Goal: Task Accomplishment & Management: Manage account settings

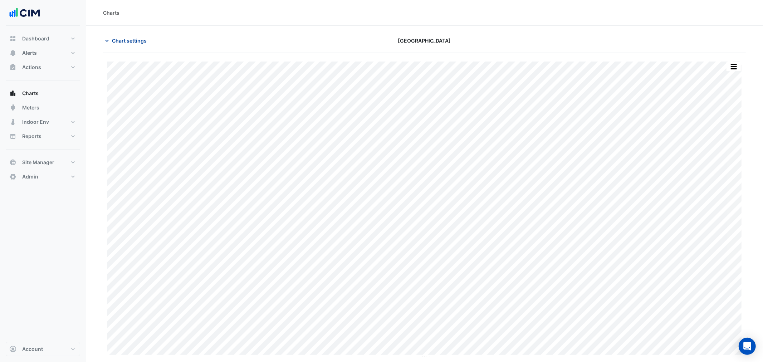
click at [139, 40] on span "Chart settings" at bounding box center [129, 41] width 35 height 8
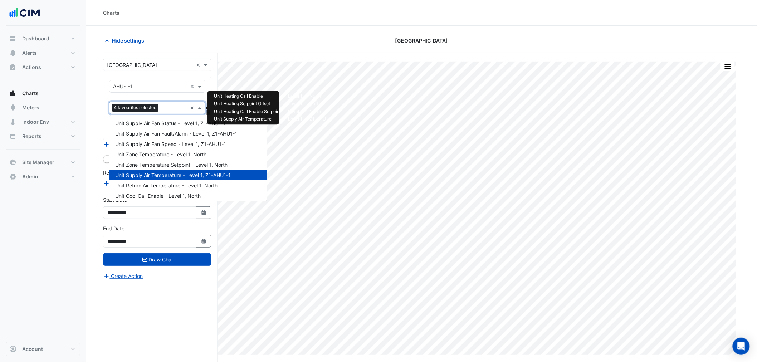
click at [178, 110] on input "text" at bounding box center [174, 109] width 26 height 8
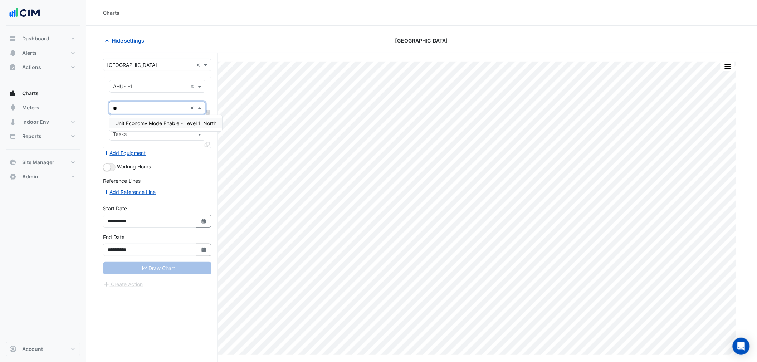
type input "***"
click at [168, 126] on span "Unit Economy Mode Enable - Level 1, North" at bounding box center [165, 123] width 101 height 6
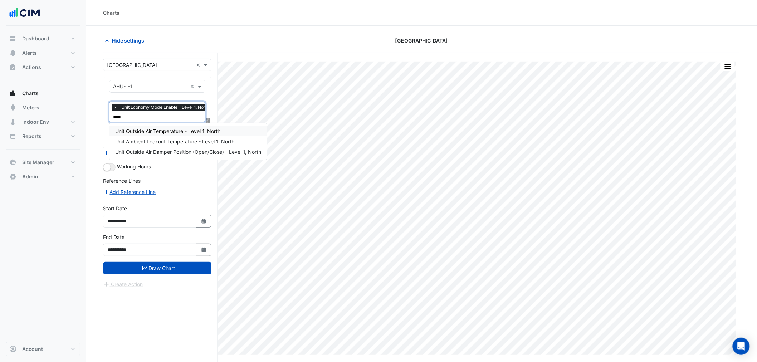
type input "*****"
click at [169, 126] on div "Unit Outside Air Temperature - Level 1, North" at bounding box center [188, 131] width 157 height 10
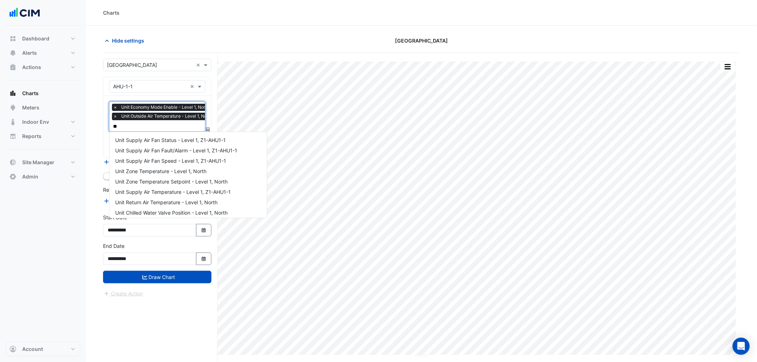
scroll to position [23, 0]
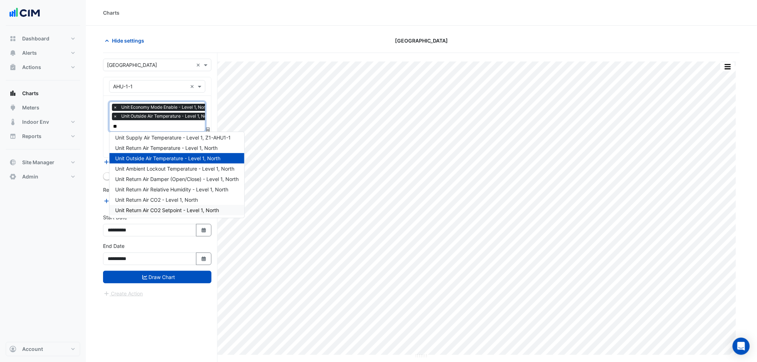
type input "***"
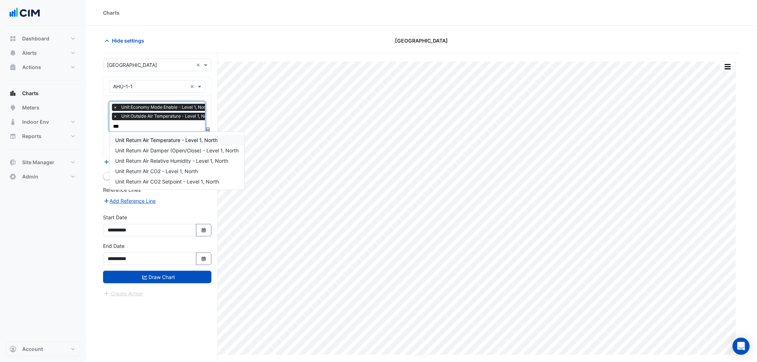
click at [167, 139] on span "Unit Return Air Temperature - Level 1, North" at bounding box center [166, 140] width 102 height 6
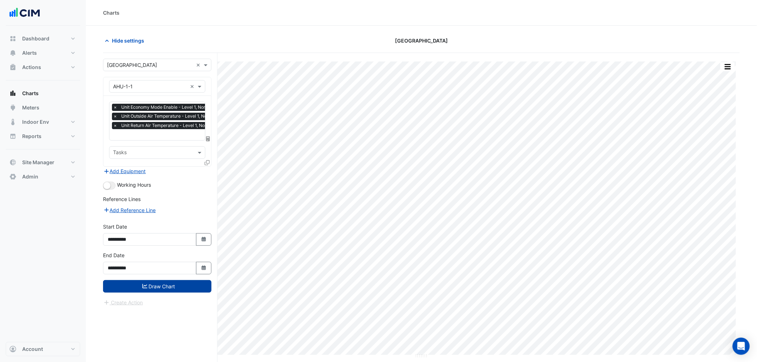
click at [151, 282] on button "Draw Chart" at bounding box center [157, 286] width 108 height 13
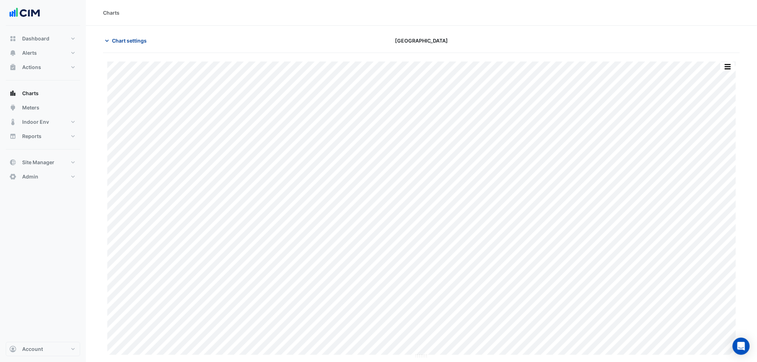
click at [142, 44] on span "Chart settings" at bounding box center [129, 41] width 35 height 8
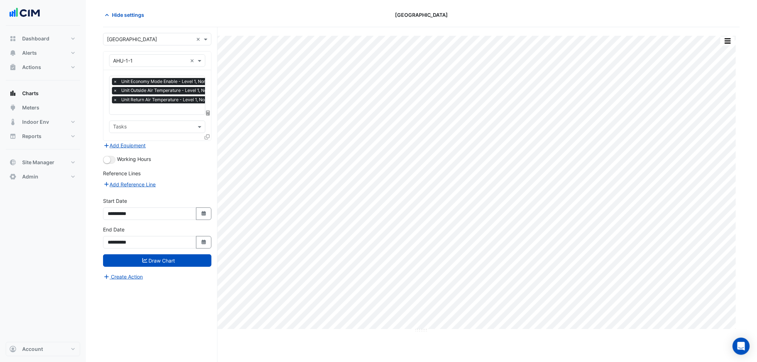
scroll to position [27, 0]
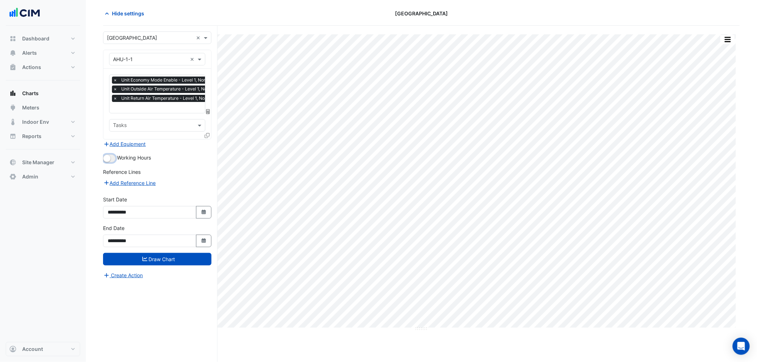
click at [109, 156] on small "button" at bounding box center [106, 158] width 7 height 7
drag, startPoint x: 162, startPoint y: 260, endPoint x: 160, endPoint y: 254, distance: 5.9
click at [162, 260] on button "Draw Chart" at bounding box center [157, 259] width 108 height 13
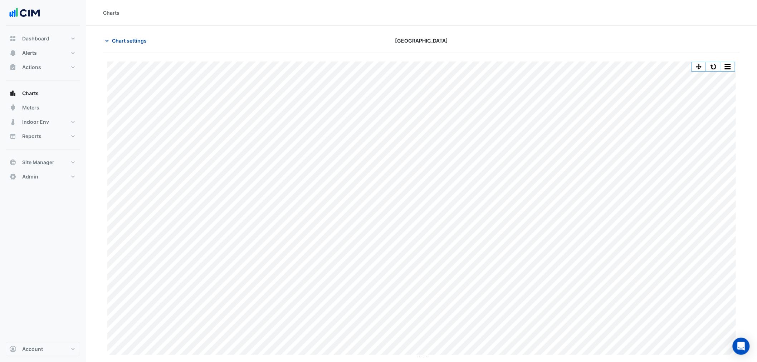
click at [135, 39] on span "Chart settings" at bounding box center [129, 41] width 35 height 8
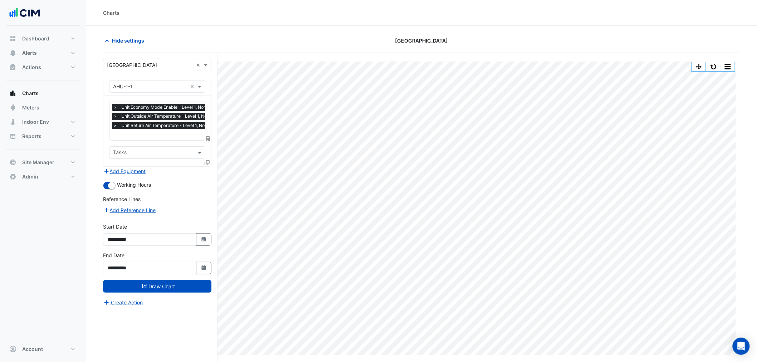
click at [166, 136] on input "text" at bounding box center [164, 136] width 103 height 8
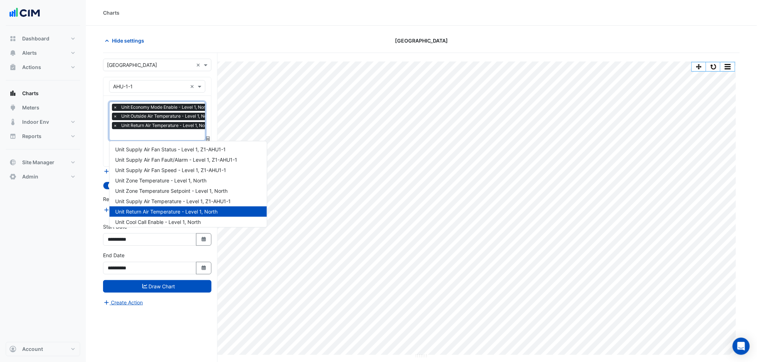
scroll to position [0, 4]
type input "****"
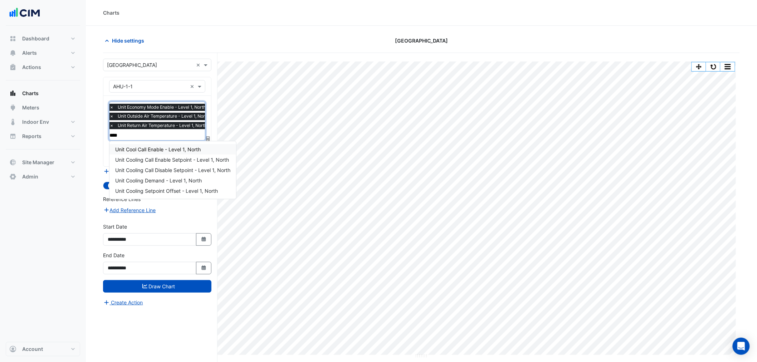
click at [160, 147] on span "Unit Cool Call Enable - Level 1, North" at bounding box center [158, 149] width 86 height 6
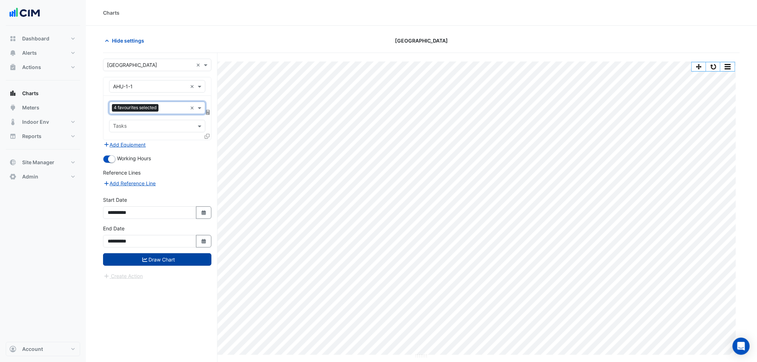
click at [166, 261] on button "Draw Chart" at bounding box center [157, 259] width 108 height 13
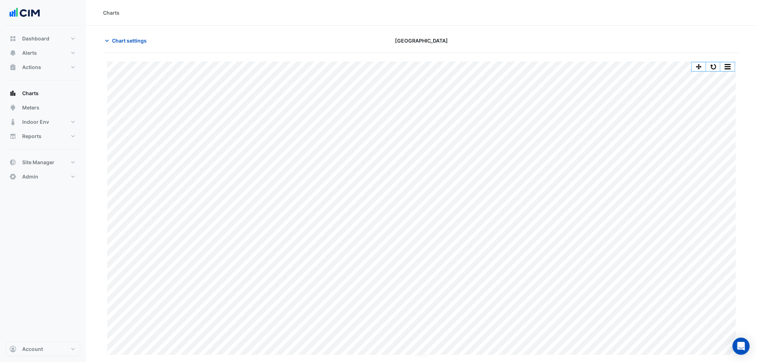
click at [130, 34] on section "Chart settings Adelaide Central Plaza Split by Unit Split All Print Save as JPE…" at bounding box center [421, 208] width 671 height 364
click at [130, 38] on span "Chart settings" at bounding box center [129, 41] width 35 height 8
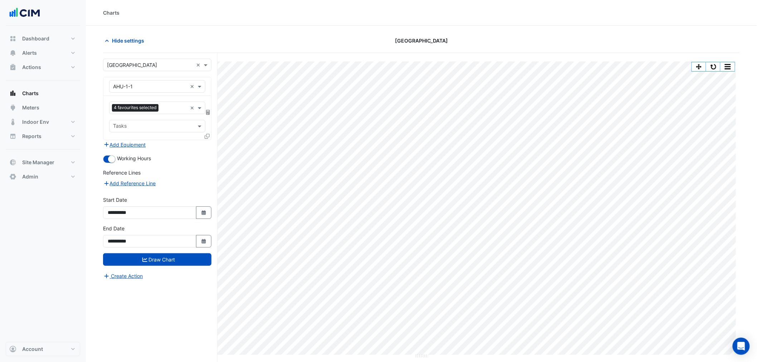
click at [207, 134] on icon at bounding box center [207, 136] width 5 height 5
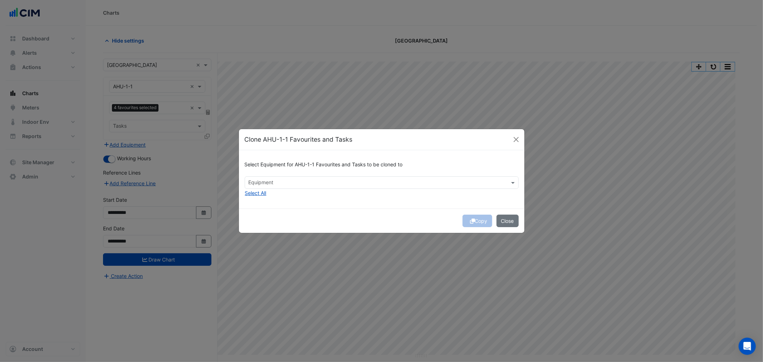
click at [280, 183] on input "text" at bounding box center [378, 184] width 258 height 8
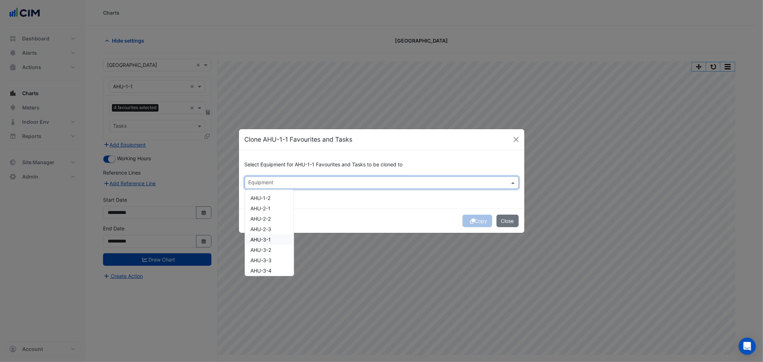
click at [278, 238] on div "AHU-3-1" at bounding box center [269, 239] width 49 height 10
drag, startPoint x: 421, startPoint y: 212, endPoint x: 427, endPoint y: 214, distance: 6.5
click at [420, 212] on div "Copy Close" at bounding box center [382, 221] width 286 height 24
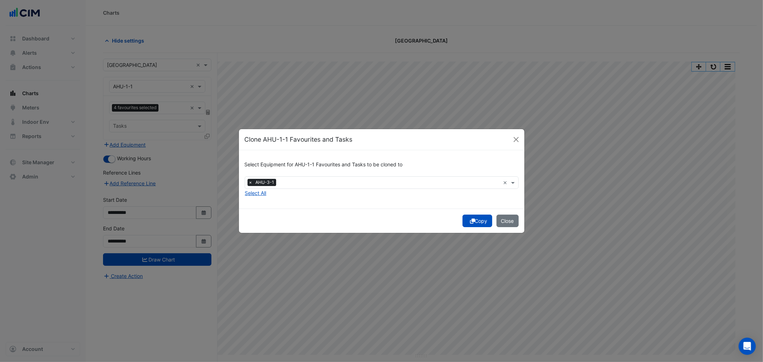
click at [477, 221] on button "Copy" at bounding box center [478, 221] width 30 height 13
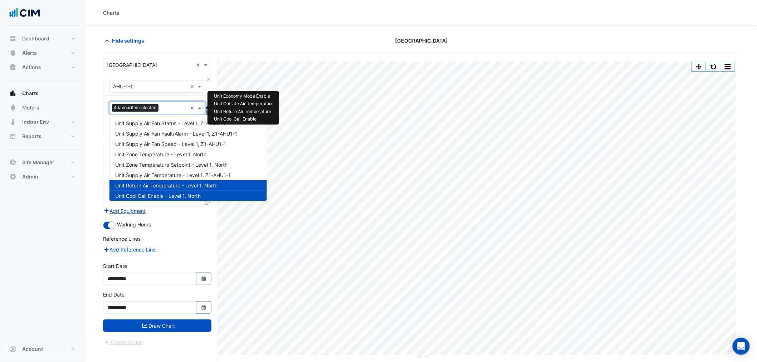
click at [162, 107] on input "text" at bounding box center [174, 109] width 26 height 8
drag, startPoint x: 183, startPoint y: 199, endPoint x: 170, endPoint y: 197, distance: 13.7
click at [183, 198] on div "Unit Cool Call Enable - Level 1, North" at bounding box center [188, 196] width 157 height 10
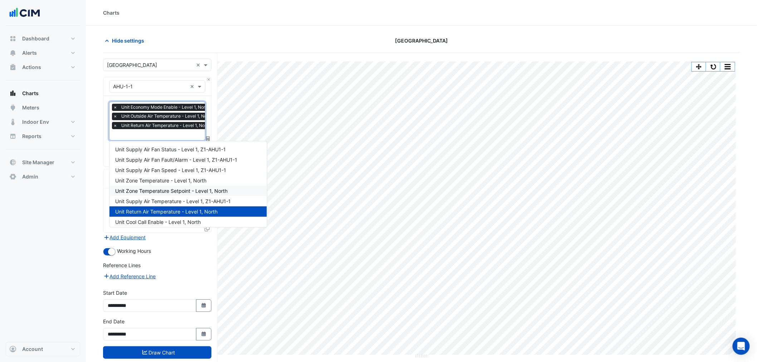
click at [87, 183] on section "Hide settings Adelaide Central Plaza Split by Unit Split All Print Save as JPEG…" at bounding box center [421, 208] width 671 height 364
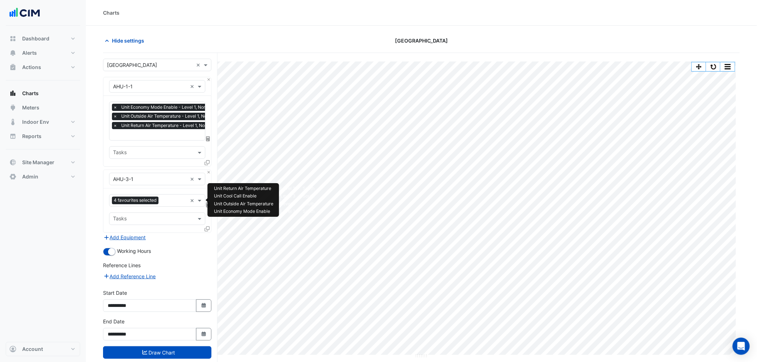
click at [169, 195] on div "4 favourites selected" at bounding box center [149, 200] width 78 height 11
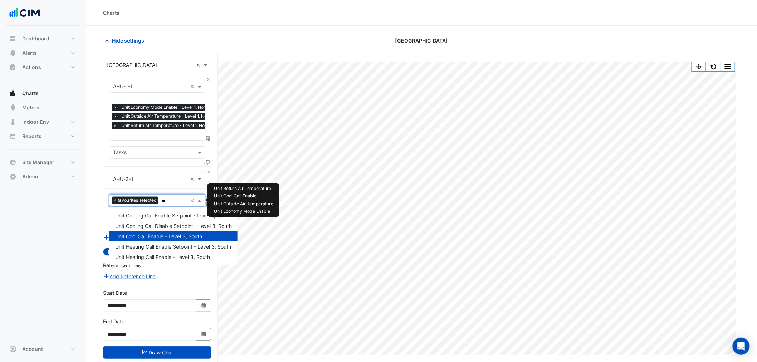
click at [170, 236] on span "Unit Cool Call Enable - Level 3, South" at bounding box center [158, 236] width 87 height 6
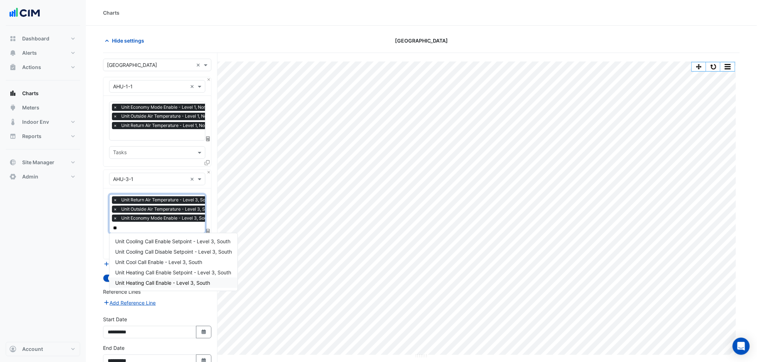
type input "**"
click at [86, 274] on section "Hide settings Adelaide Central Plaza Split by Unit Split All Print Save as JPEG…" at bounding box center [421, 215] width 671 height 379
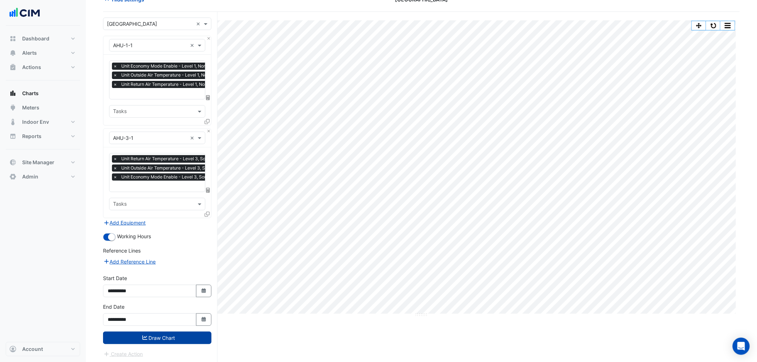
click at [164, 341] on form "× Adelaide Central Plaza × × AHU-1-1 × × Unit Economy Mode Enable - Level 1, No…" at bounding box center [157, 188] width 108 height 341
click at [164, 336] on button "Draw Chart" at bounding box center [157, 338] width 108 height 13
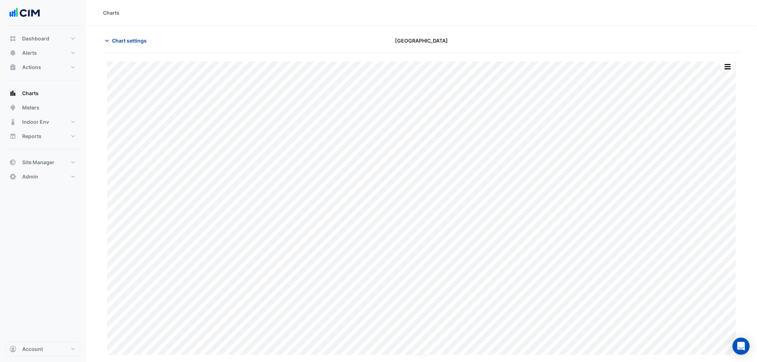
click at [131, 37] on span "Chart settings" at bounding box center [129, 41] width 35 height 8
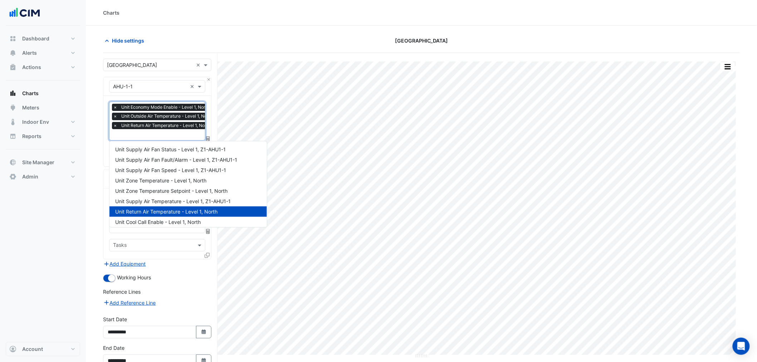
click at [172, 135] on input "text" at bounding box center [164, 136] width 103 height 8
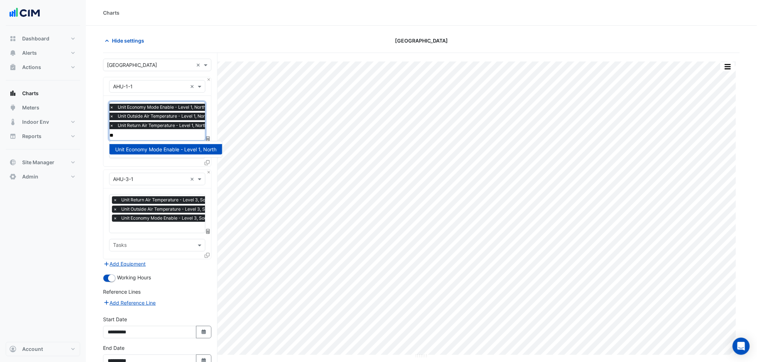
type input "**"
click at [99, 126] on section "Hide settings Adelaide Central Plaza Split by Equip Split by Unit Split All Pri…" at bounding box center [421, 215] width 671 height 379
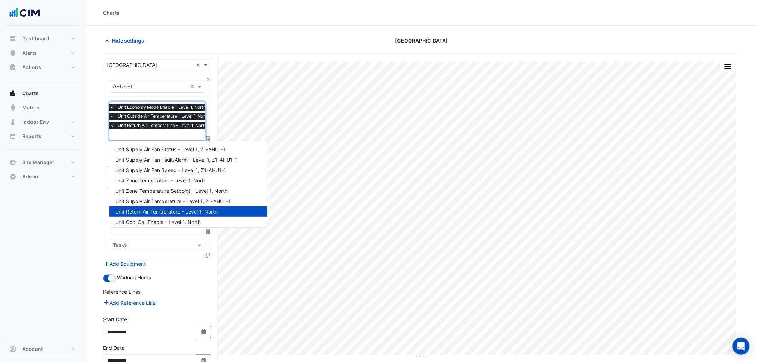
click at [146, 134] on input "text" at bounding box center [161, 136] width 103 height 8
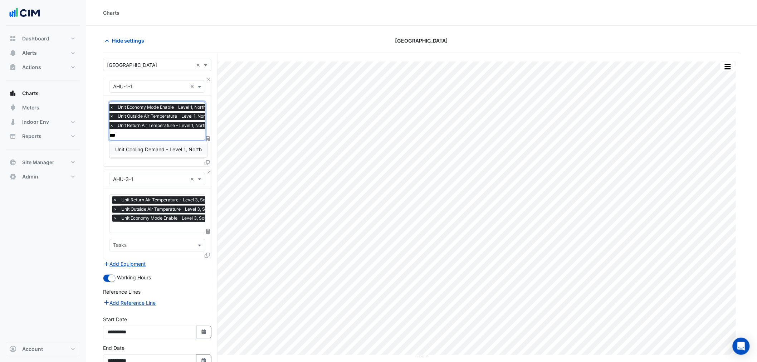
type input "***"
click at [163, 160] on div "× Unit Economy Mode Enable - Level 1, North × Unit Outside Air Temperature - Le…" at bounding box center [157, 131] width 108 height 71
click at [140, 130] on div "× Unit Economy Mode Enable - Level 1, North × Unit Outside Air Temperature - Le…" at bounding box center [160, 117] width 104 height 27
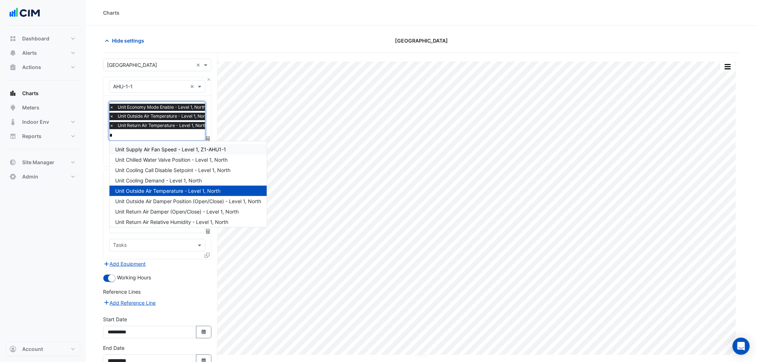
type input "**"
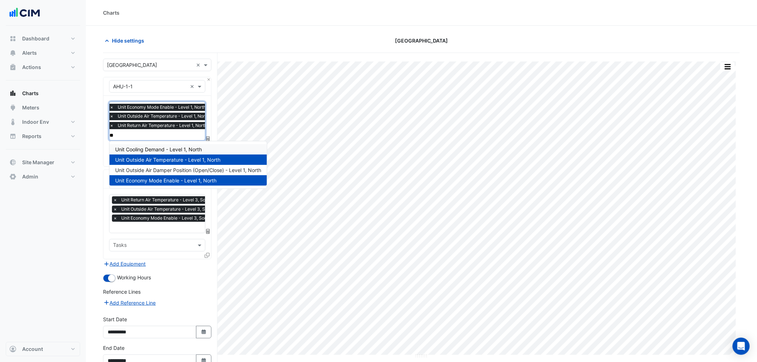
click at [158, 147] on span "Unit Cooling Demand - Level 1, North" at bounding box center [158, 149] width 87 height 6
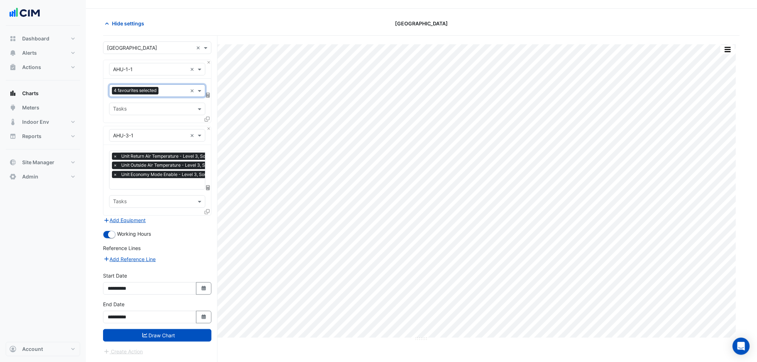
scroll to position [27, 0]
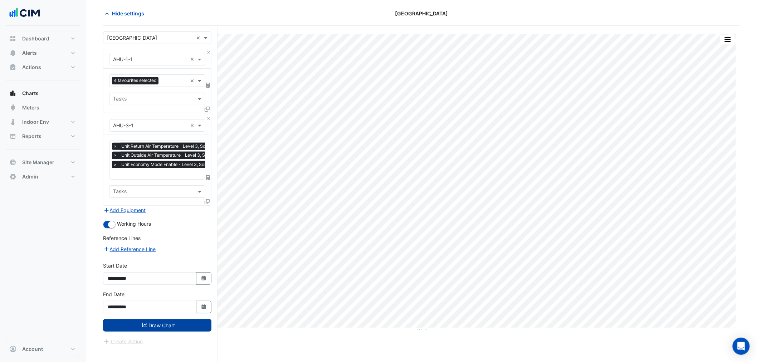
click at [165, 324] on button "Draw Chart" at bounding box center [157, 325] width 108 height 13
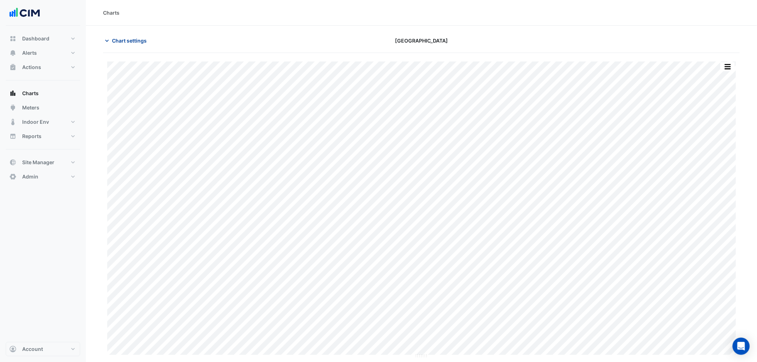
click at [142, 39] on span "Chart settings" at bounding box center [129, 41] width 35 height 8
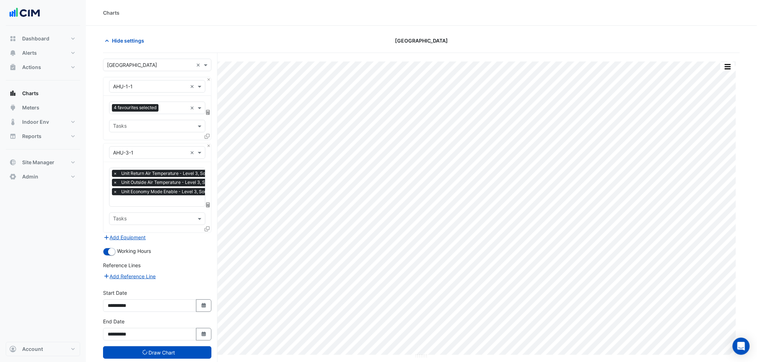
click at [207, 143] on div "× AHU-3-1 × × Unit Return Air Temperature - Level 3, South × Unit Outside Air T…" at bounding box center [157, 188] width 108 height 90
click at [209, 145] on button "Close" at bounding box center [209, 146] width 5 height 5
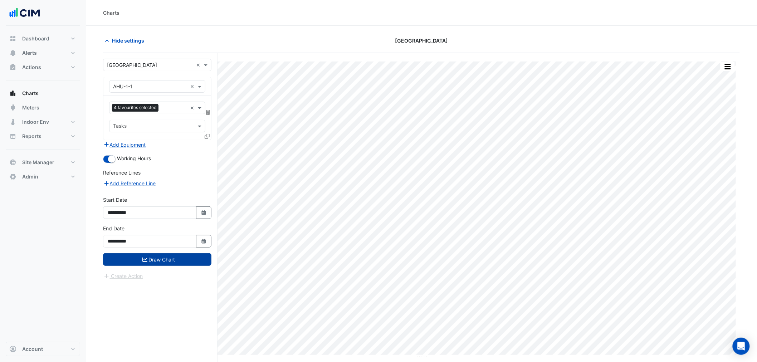
click at [170, 261] on button "Draw Chart" at bounding box center [157, 259] width 108 height 13
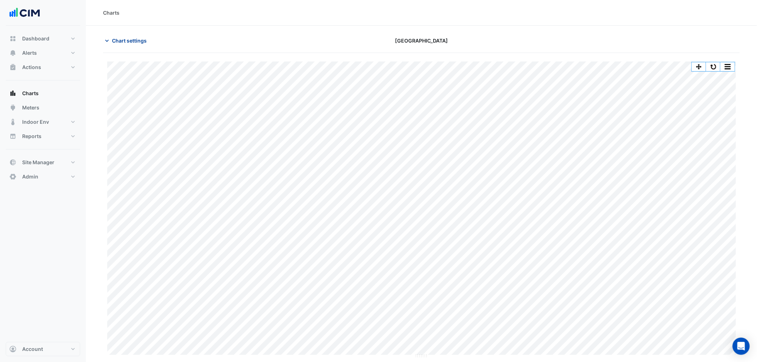
click at [127, 36] on button "Chart settings" at bounding box center [127, 40] width 48 height 13
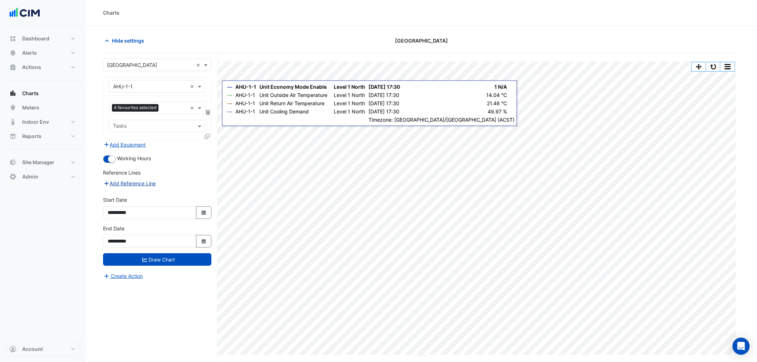
click at [141, 183] on button "Add Reference Line" at bounding box center [129, 183] width 53 height 8
select select "*"
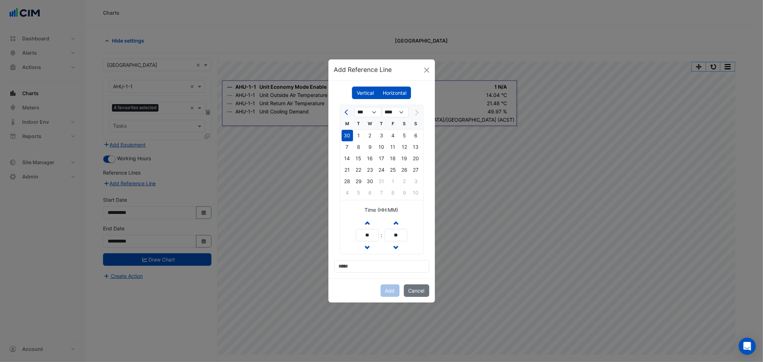
click at [398, 89] on label "Horizontal" at bounding box center [394, 93] width 33 height 13
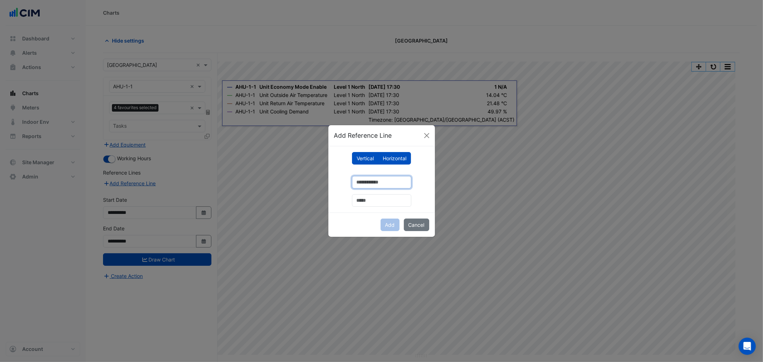
click at [365, 188] on input "number" at bounding box center [381, 182] width 59 height 13
click at [352, 181] on input "number" at bounding box center [381, 182] width 59 height 13
drag, startPoint x: 359, startPoint y: 186, endPoint x: 340, endPoint y: 182, distance: 19.2
click at [340, 182] on div at bounding box center [381, 188] width 95 height 37
type input "**"
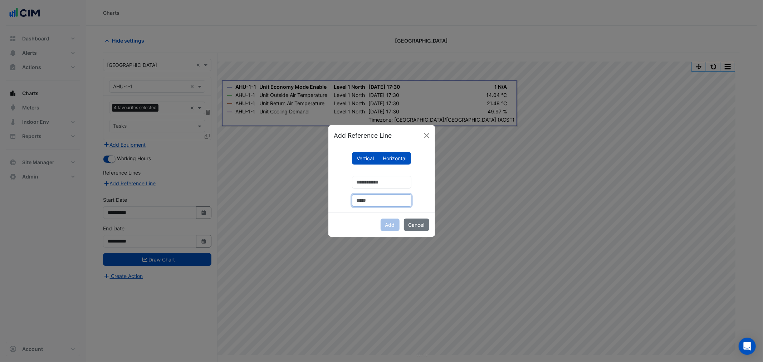
click at [374, 203] on input "text" at bounding box center [381, 200] width 59 height 13
type input "**********"
click at [387, 222] on button "Add" at bounding box center [390, 225] width 19 height 13
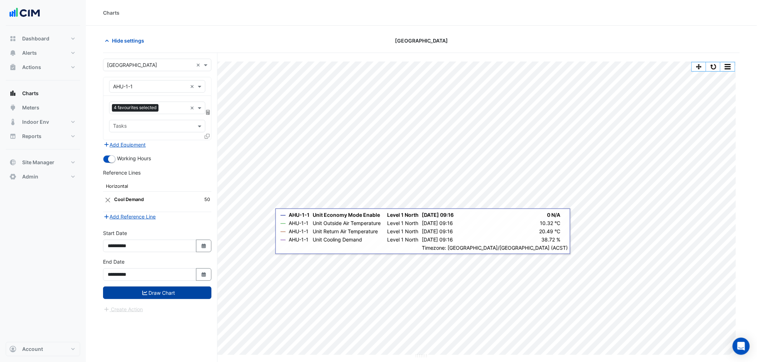
click at [145, 295] on button "Draw Chart" at bounding box center [157, 293] width 108 height 13
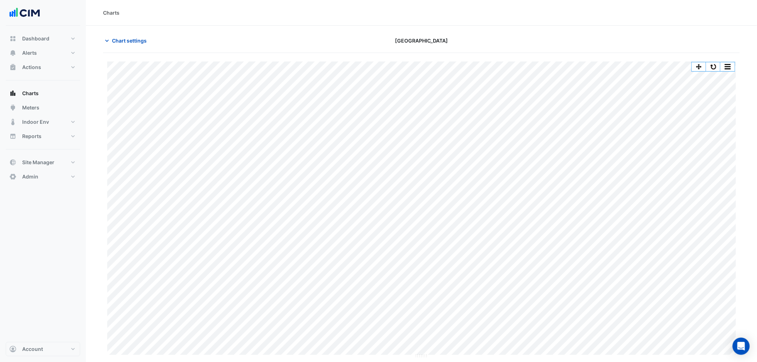
click at [128, 47] on div "Chart settings Adelaide Central Plaza" at bounding box center [421, 43] width 637 height 19
click at [133, 41] on span "Chart settings" at bounding box center [129, 41] width 35 height 8
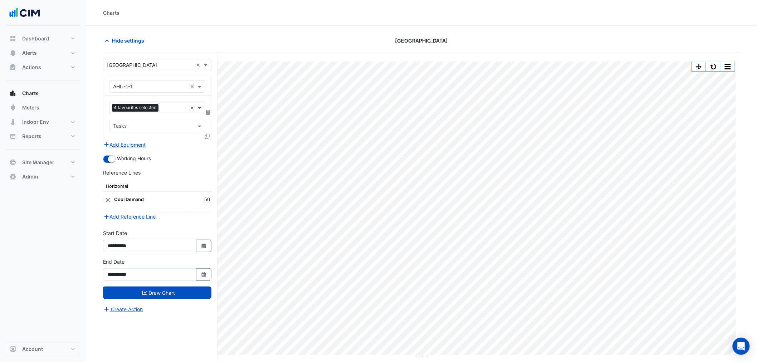
click at [134, 86] on input "text" at bounding box center [150, 87] width 74 height 8
type input "**"
click at [140, 105] on div "Chiller-1" at bounding box center [158, 102] width 96 height 10
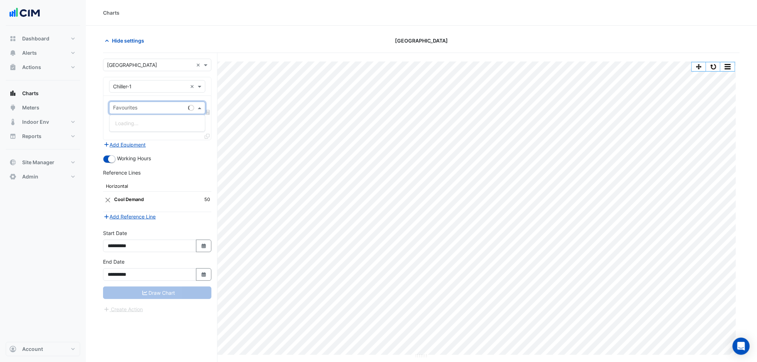
click at [140, 109] on input "text" at bounding box center [149, 109] width 72 height 8
type input "****"
click at [152, 126] on span "Master Cooling Call - Plantroom, Plantroom" at bounding box center [165, 123] width 100 height 6
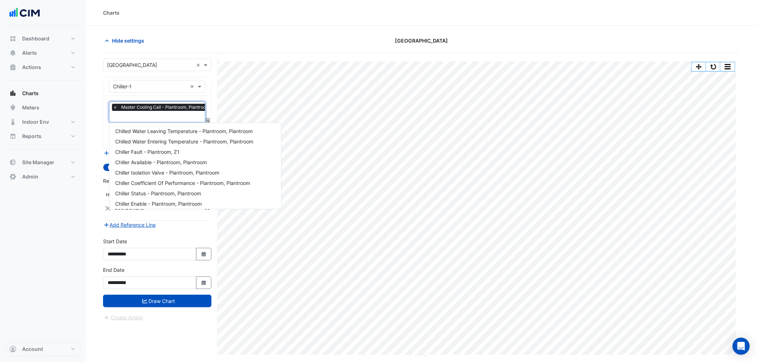
click at [145, 116] on input "text" at bounding box center [163, 117] width 100 height 8
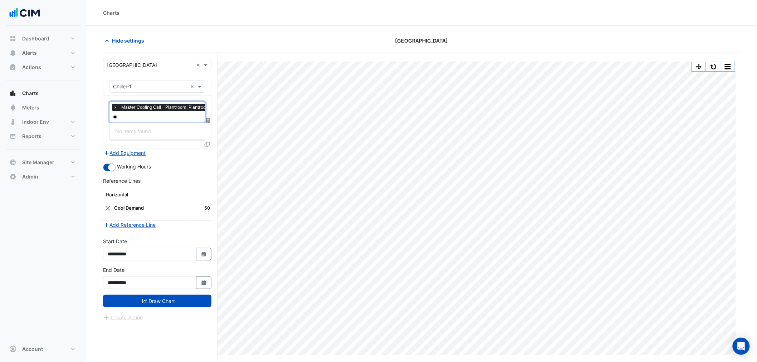
type input "*"
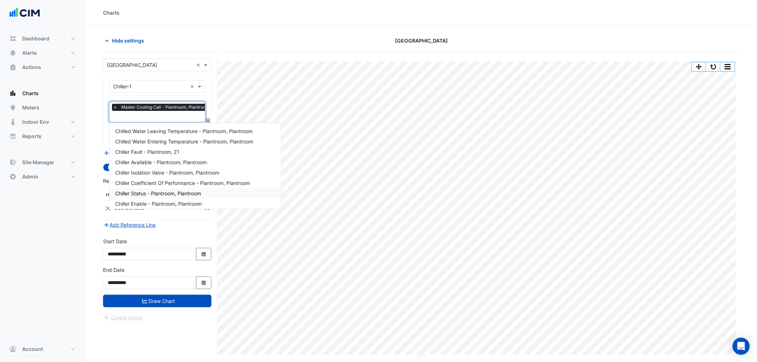
click at [86, 243] on section "Hide settings Adelaide Central Plaza Split by Unit Split All Print Save as JPEG…" at bounding box center [421, 208] width 671 height 364
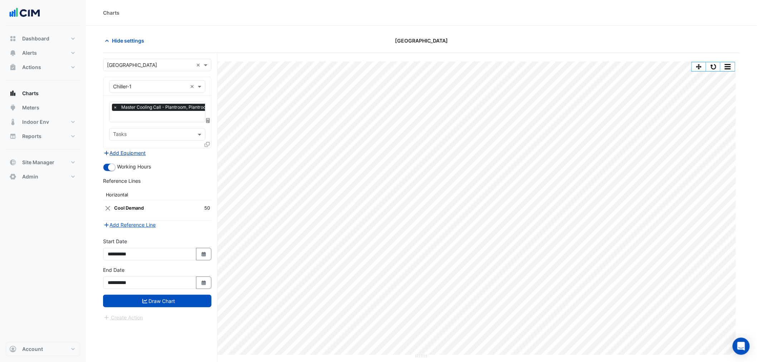
click at [129, 154] on button "Add Equipment" at bounding box center [124, 153] width 43 height 8
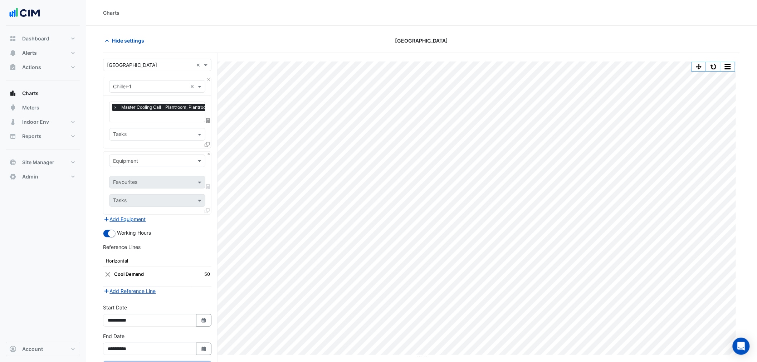
click at [144, 164] on div "Equipment" at bounding box center [152, 161] width 84 height 8
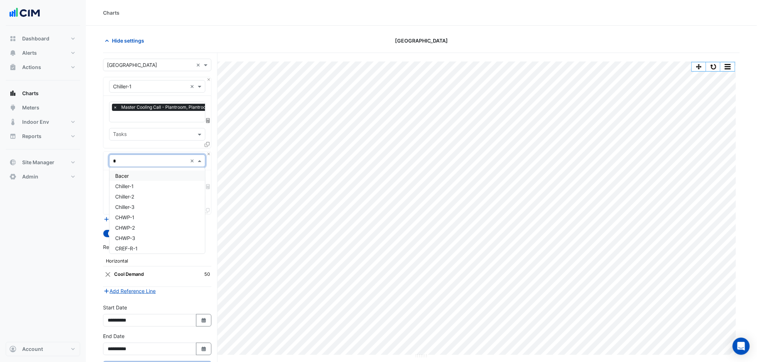
type input "**"
drag, startPoint x: 141, startPoint y: 163, endPoint x: 94, endPoint y: 162, distance: 47.3
click at [94, 162] on section "Hide settings Adelaide Central Plaza Split by Unit Split All Print Save as JPEG…" at bounding box center [421, 210] width 671 height 368
type input "**"
click at [130, 173] on span "AHU-1-1" at bounding box center [125, 176] width 20 height 6
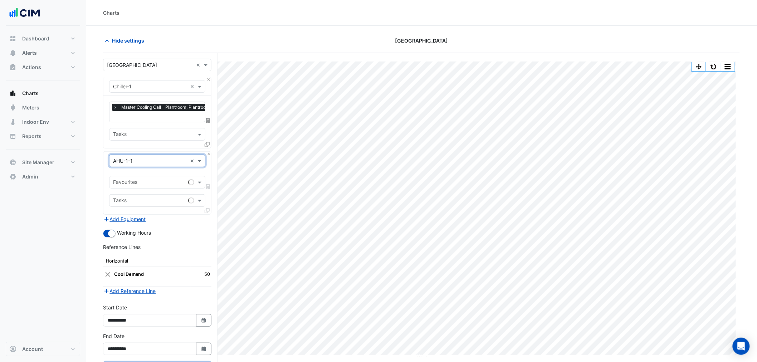
click at [133, 184] on input "text" at bounding box center [149, 183] width 72 height 8
type input "****"
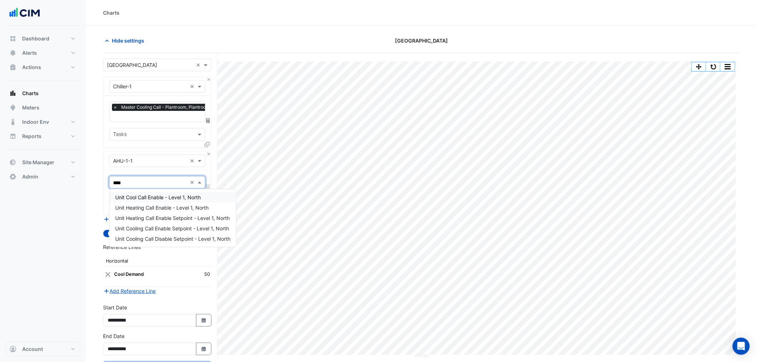
click at [169, 199] on span "Unit Cool Call Enable - Level 1, North" at bounding box center [158, 197] width 86 height 6
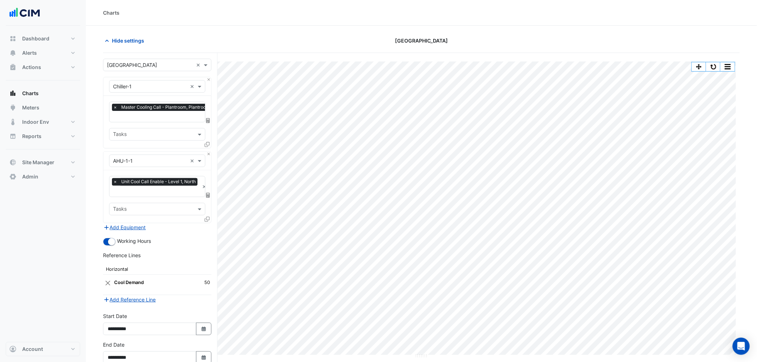
click at [207, 217] on icon at bounding box center [207, 219] width 5 height 5
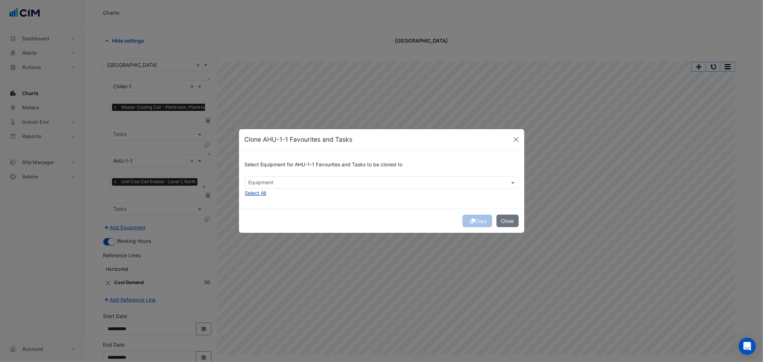
click at [258, 195] on button "Select All" at bounding box center [256, 193] width 22 height 8
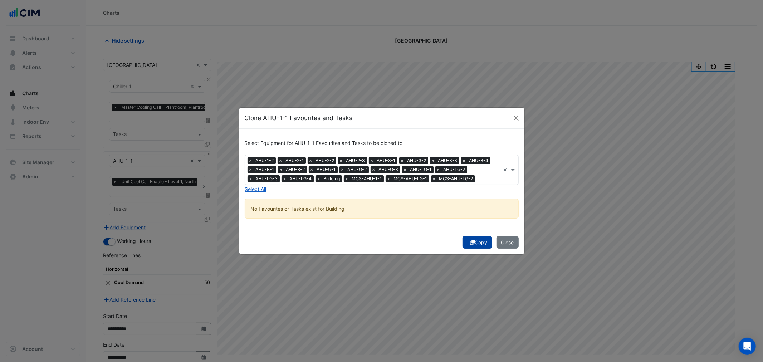
click at [477, 242] on button "Copy" at bounding box center [478, 242] width 30 height 13
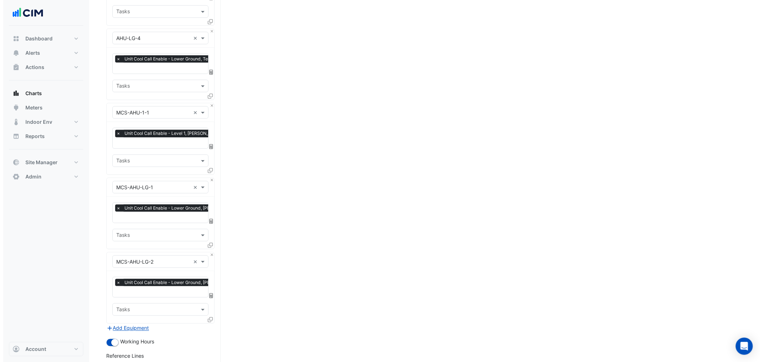
scroll to position [1471, 0]
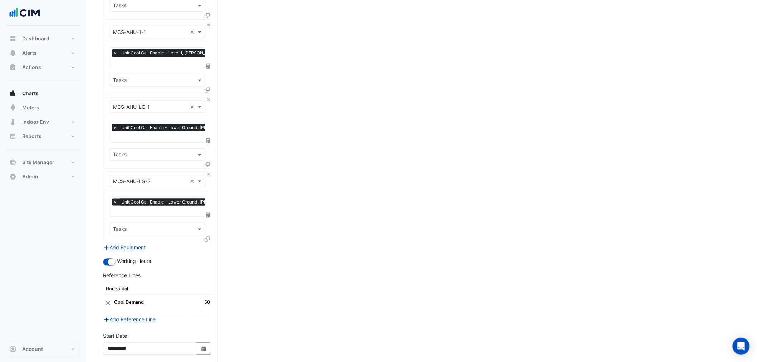
click at [135, 244] on button "Add Equipment" at bounding box center [124, 248] width 43 height 8
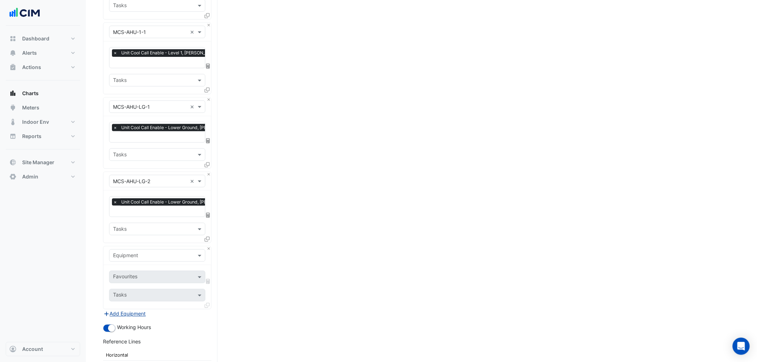
click at [139, 252] on input "text" at bounding box center [150, 256] width 74 height 8
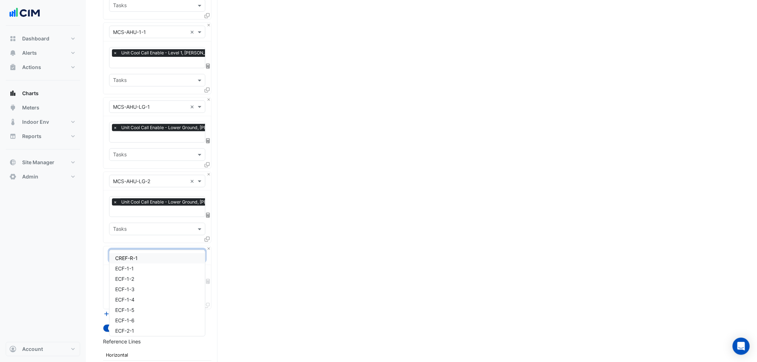
type input "**"
click at [139, 258] on span "FCU-1-M1" at bounding box center [127, 259] width 24 height 6
click at [144, 274] on input "text" at bounding box center [149, 278] width 72 height 8
type input "****"
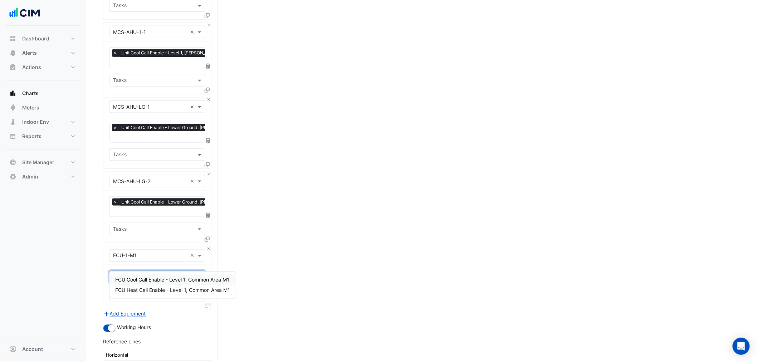
click at [158, 278] on span "FCU Cool Call Enable - Level 1, Common Area M1" at bounding box center [172, 280] width 114 height 6
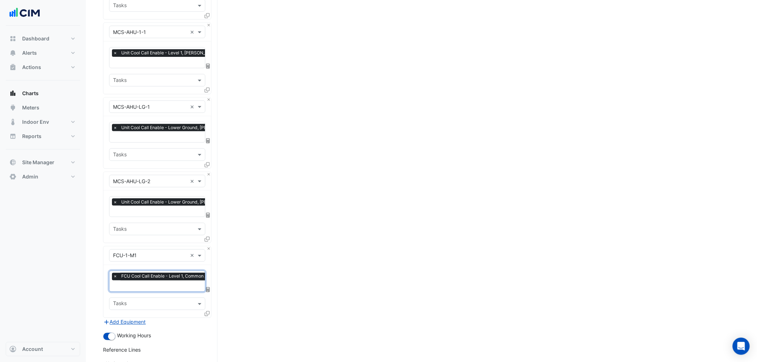
click at [205, 311] on icon at bounding box center [207, 313] width 5 height 5
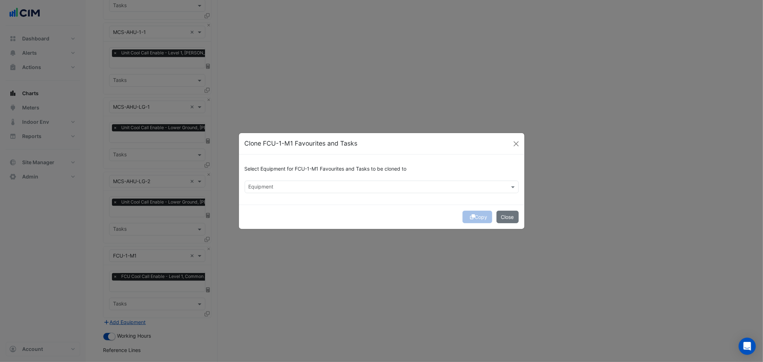
click at [282, 176] on div "Select Equipment for FCU-1-M1 Favourites and Tasks to be cloned to" at bounding box center [382, 170] width 274 height 20
click at [283, 188] on input "text" at bounding box center [378, 188] width 258 height 8
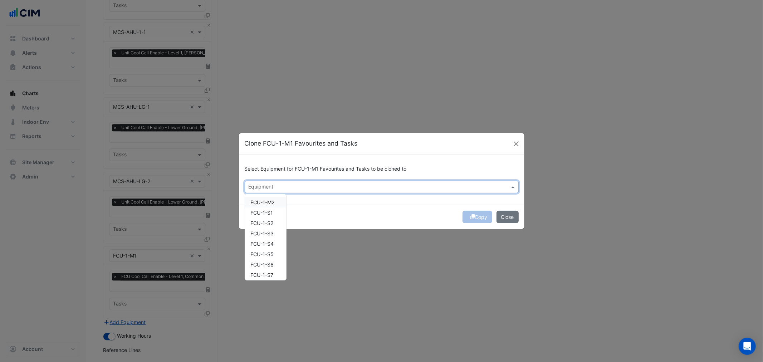
click at [271, 203] on span "FCU-1-M2" at bounding box center [263, 202] width 24 height 6
click at [269, 214] on span "FCU-1-S1" at bounding box center [262, 213] width 23 height 6
click at [267, 224] on span "FCU-1-S2" at bounding box center [262, 223] width 23 height 6
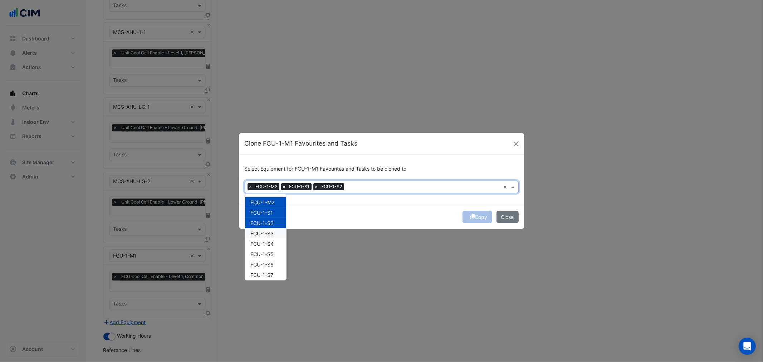
click at [266, 233] on span "FCU-1-S3" at bounding box center [262, 233] width 23 height 6
click at [266, 243] on span "FCU-1-S4" at bounding box center [262, 244] width 23 height 6
click at [267, 254] on span "FCU-1-S5" at bounding box center [262, 254] width 23 height 6
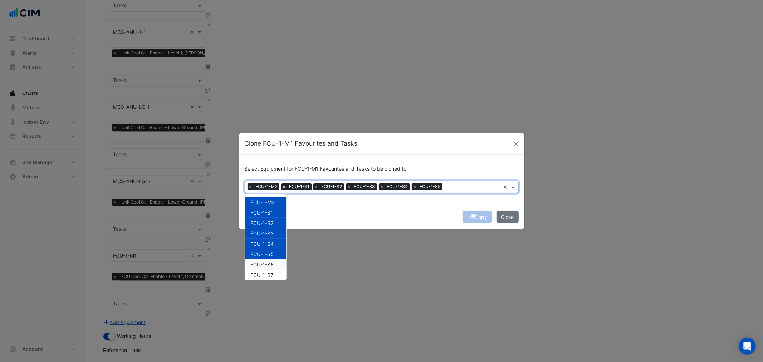
click at [267, 264] on span "FCU-1-S6" at bounding box center [262, 265] width 23 height 6
click at [267, 274] on span "FCU-1-S7" at bounding box center [262, 275] width 23 height 6
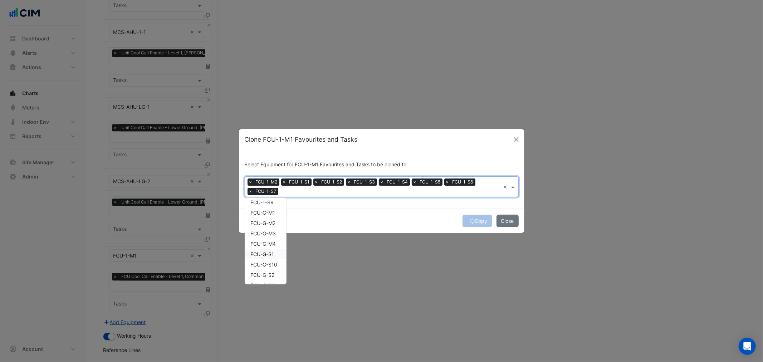
scroll to position [79, 0]
click at [273, 208] on span "FCU-1-S8" at bounding box center [262, 210] width 23 height 6
click at [269, 220] on span "FCU-1-S9" at bounding box center [262, 220] width 23 height 6
click at [269, 230] on span "FCU-G-M1" at bounding box center [263, 231] width 25 height 6
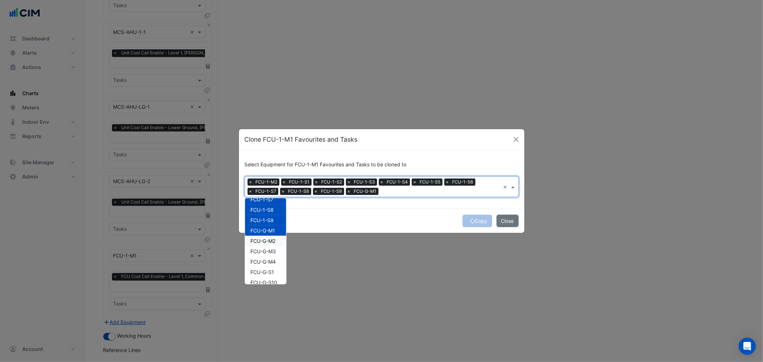
click at [270, 238] on span "FCU-G-M2" at bounding box center [263, 241] width 25 height 6
click at [268, 249] on span "FCU-G-M3" at bounding box center [263, 251] width 25 height 6
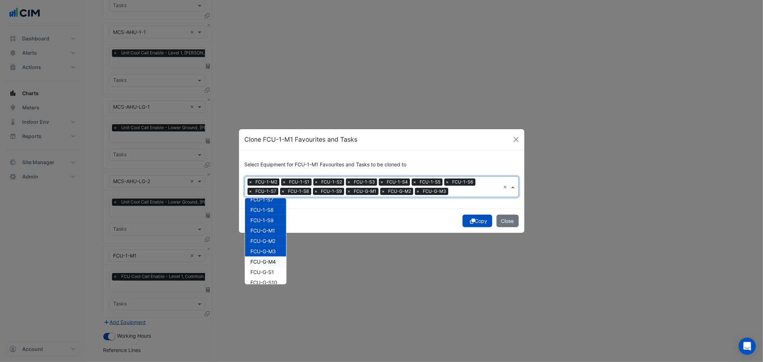
click at [268, 263] on span "FCU-G-M4" at bounding box center [263, 262] width 25 height 6
click at [266, 271] on span "FCU-G-S1" at bounding box center [263, 272] width 24 height 6
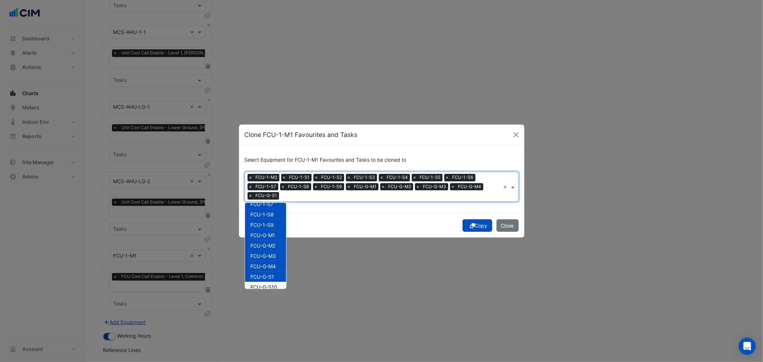
click at [270, 284] on span "FCU-G-S10" at bounding box center [264, 287] width 27 height 6
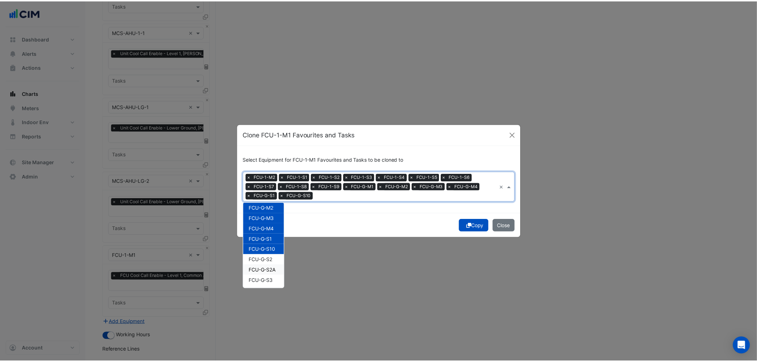
scroll to position [131, 0]
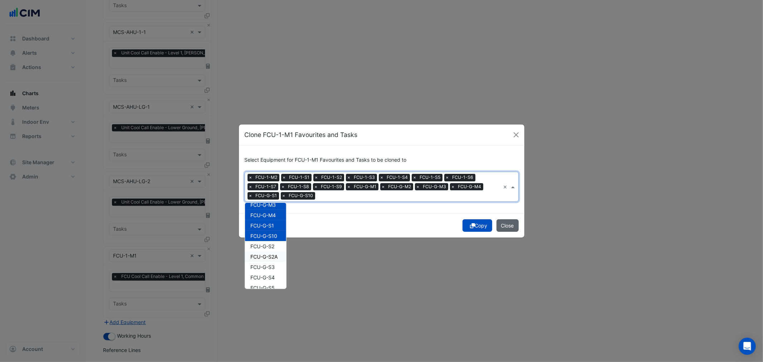
click at [505, 228] on button "Close" at bounding box center [508, 225] width 22 height 13
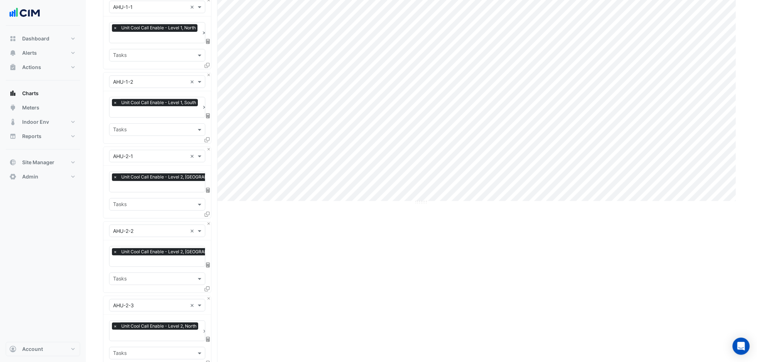
scroll to position [0, 0]
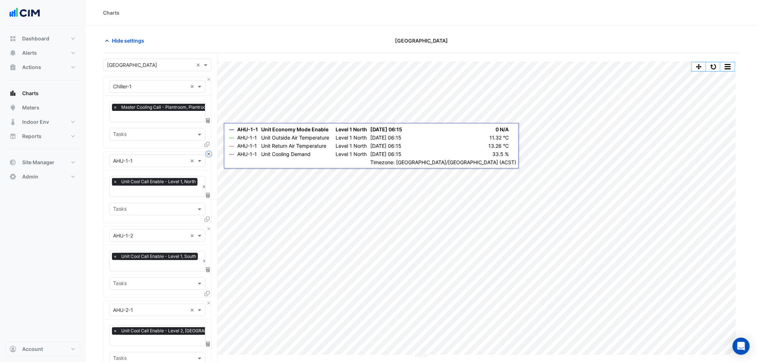
click at [209, 154] on button "Close" at bounding box center [209, 154] width 5 height 5
click at [208, 154] on button "Close" at bounding box center [209, 154] width 5 height 5
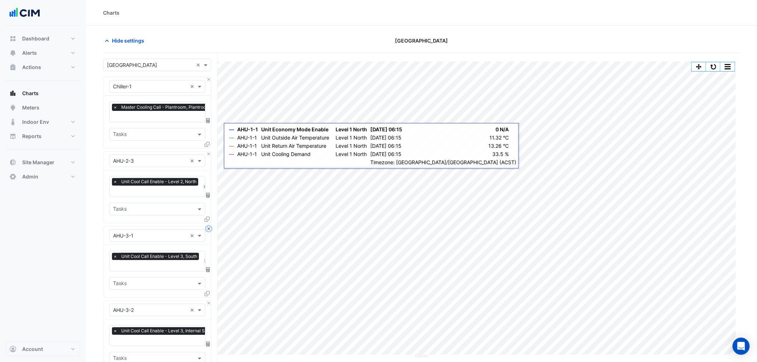
click at [208, 227] on button "Close" at bounding box center [209, 229] width 5 height 5
click at [208, 154] on button "Close" at bounding box center [209, 154] width 5 height 5
click at [208, 227] on button "Close" at bounding box center [209, 229] width 5 height 5
click at [208, 154] on button "Close" at bounding box center [209, 154] width 5 height 5
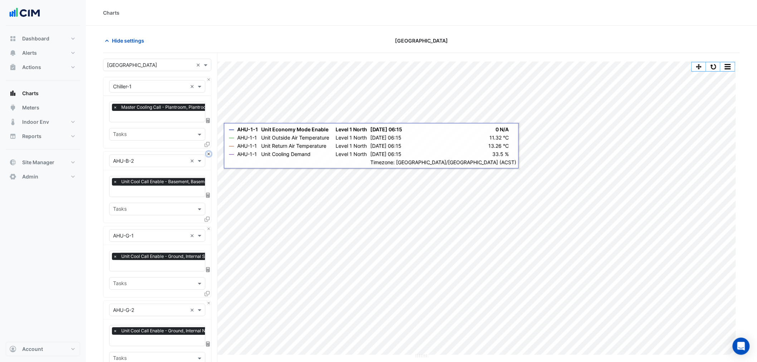
click at [208, 154] on button "Close" at bounding box center [209, 154] width 5 height 5
click at [208, 227] on button "Close" at bounding box center [209, 229] width 5 height 5
click at [208, 154] on button "Close" at bounding box center [209, 154] width 5 height 5
click at [208, 227] on button "Close" at bounding box center [209, 229] width 5 height 5
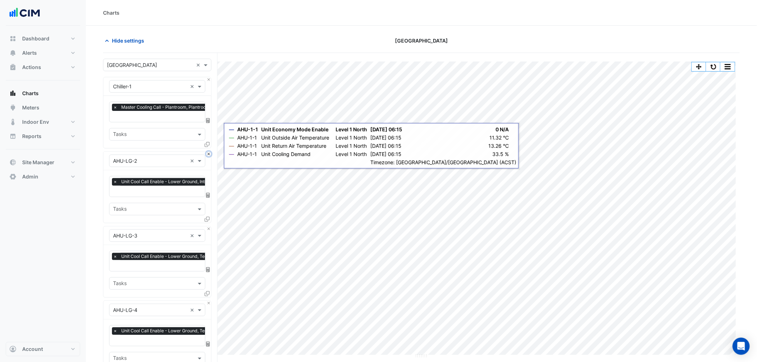
click at [208, 154] on button "Close" at bounding box center [209, 154] width 5 height 5
click at [208, 227] on button "Close" at bounding box center [209, 229] width 5 height 5
click at [208, 154] on button "Close" at bounding box center [209, 154] width 5 height 5
click at [208, 227] on button "Close" at bounding box center [209, 229] width 5 height 5
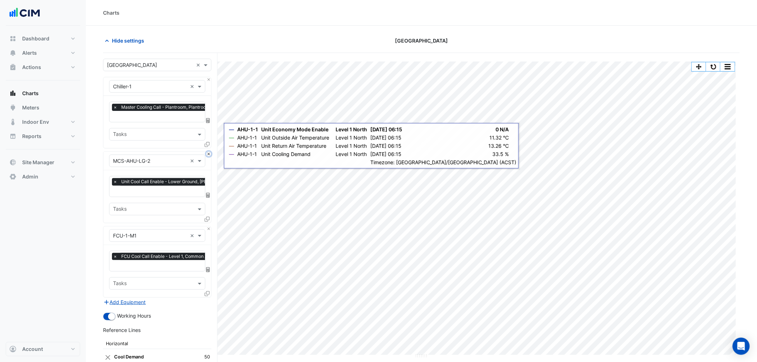
click at [208, 154] on button "Close" at bounding box center [209, 154] width 5 height 5
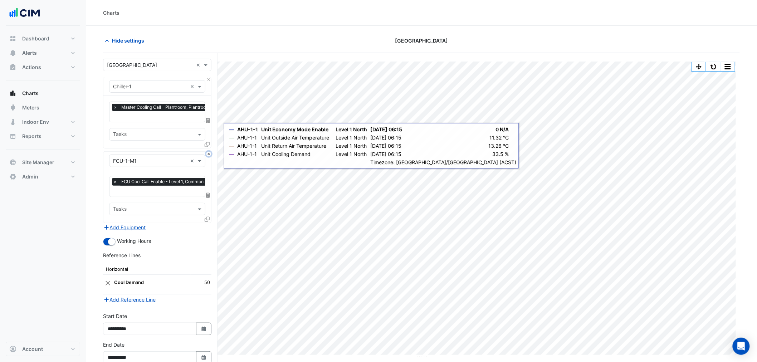
click at [208, 154] on button "Close" at bounding box center [209, 154] width 5 height 5
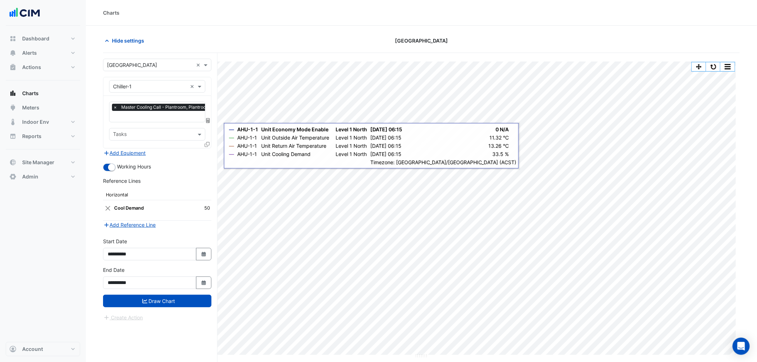
click at [206, 154] on div "Add Equipment" at bounding box center [157, 153] width 108 height 9
click at [203, 286] on button "Select Date" at bounding box center [204, 283] width 16 height 13
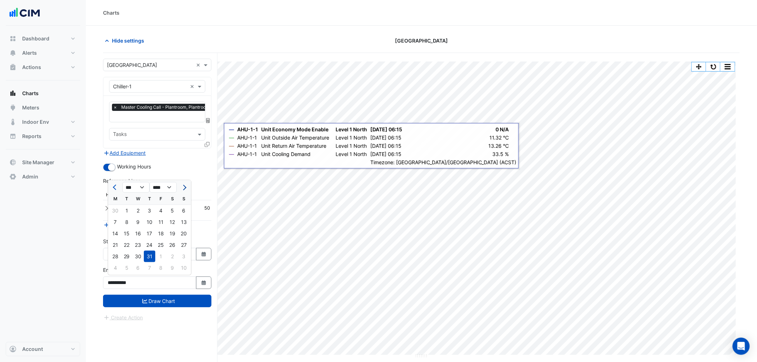
click at [185, 190] on button "Next month" at bounding box center [184, 187] width 9 height 11
select select "*"
click at [128, 253] on div "30" at bounding box center [126, 256] width 11 height 11
type input "**********"
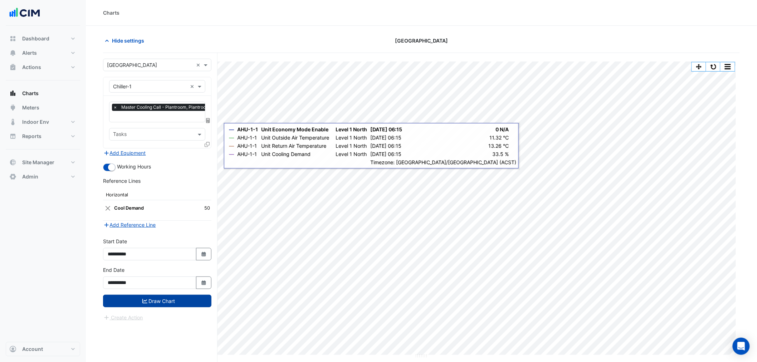
click at [163, 302] on button "Draw Chart" at bounding box center [157, 301] width 108 height 13
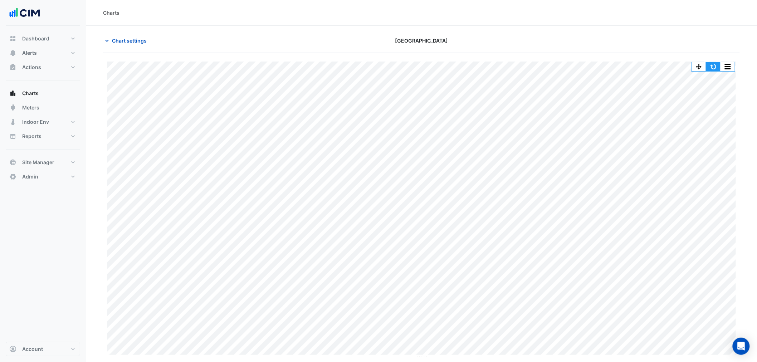
click at [711, 67] on button "button" at bounding box center [714, 66] width 14 height 9
click at [130, 41] on span "Chart settings" at bounding box center [129, 41] width 35 height 8
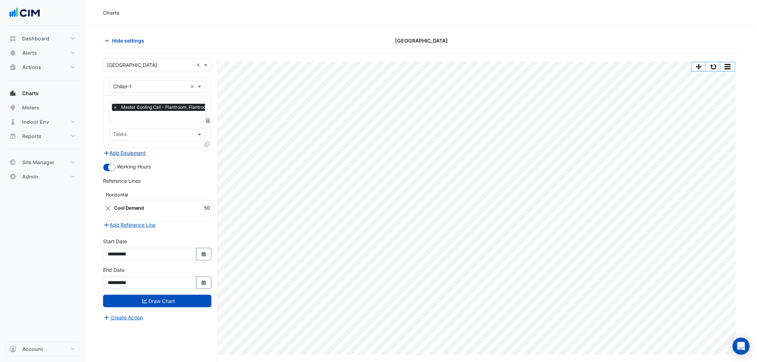
click at [133, 153] on button "Add Equipment" at bounding box center [124, 153] width 43 height 8
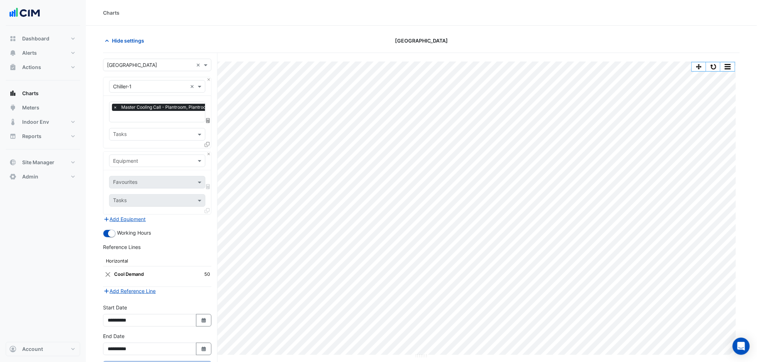
click at [135, 157] on input "text" at bounding box center [150, 161] width 74 height 8
type input "*"
type input "***"
click at [141, 173] on div "Weather" at bounding box center [158, 176] width 96 height 10
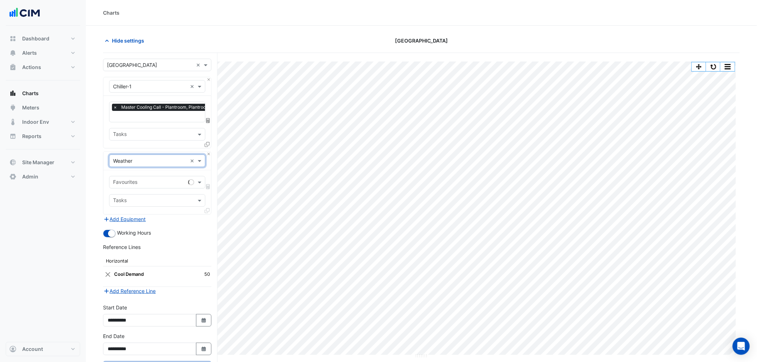
click at [137, 180] on input "text" at bounding box center [149, 183] width 72 height 8
type input "**"
click at [158, 194] on div "Temperature (Celcius)" at bounding box center [158, 197] width 96 height 10
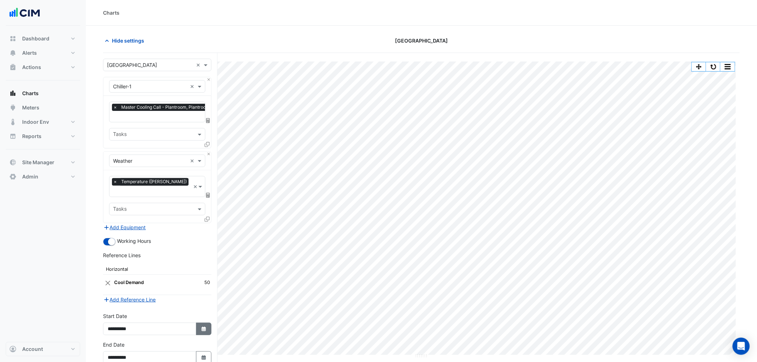
click at [200, 324] on button "Select Date" at bounding box center [204, 329] width 16 height 13
select select "*"
select select "****"
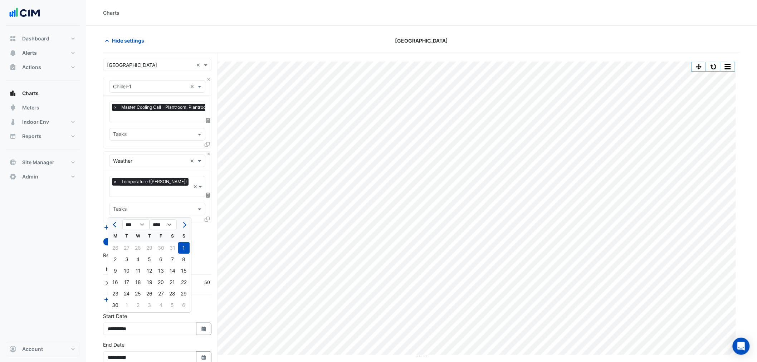
click at [117, 222] on button "Previous month" at bounding box center [115, 224] width 9 height 11
select select "*"
drag, startPoint x: 126, startPoint y: 251, endPoint x: 137, endPoint y: 268, distance: 20.8
click at [126, 251] on div "1" at bounding box center [126, 247] width 11 height 11
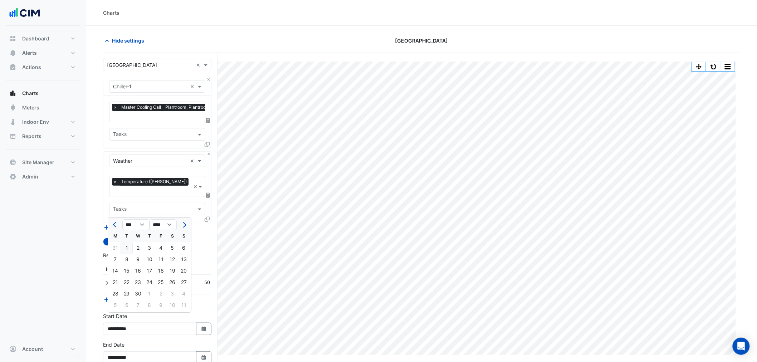
type input "**********"
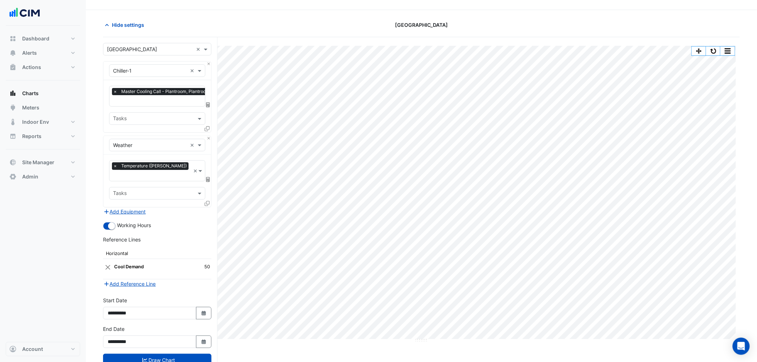
scroll to position [31, 0]
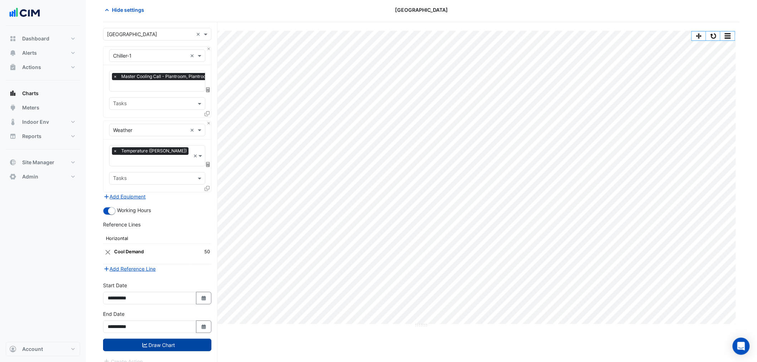
click at [165, 339] on button "Draw Chart" at bounding box center [157, 345] width 108 height 13
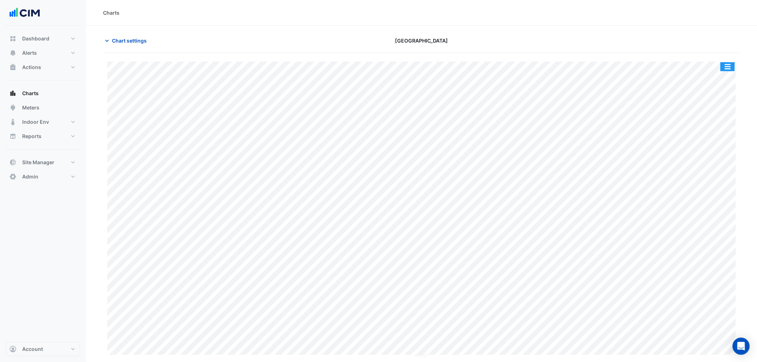
click at [731, 65] on button "button" at bounding box center [728, 66] width 14 height 9
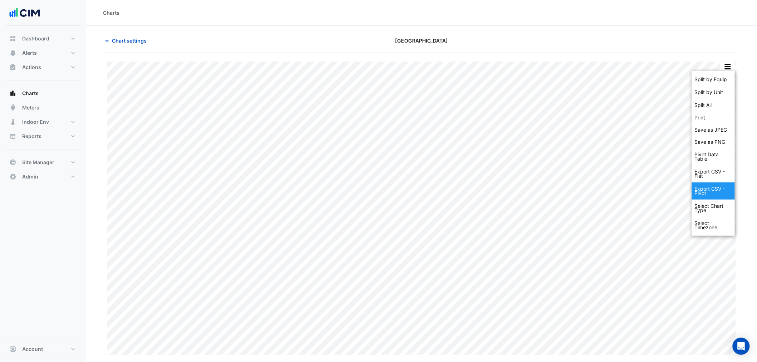
click at [722, 192] on div "Export CSV - Pivot" at bounding box center [713, 191] width 43 height 17
click at [707, 192] on div "Export CSV - Pivot" at bounding box center [713, 191] width 43 height 17
click at [710, 191] on div "Export CSV - Pivot" at bounding box center [713, 191] width 43 height 17
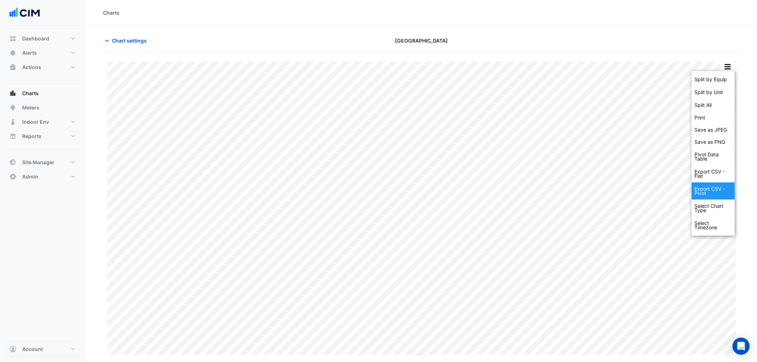
click at [710, 191] on div "Export CSV - Pivot" at bounding box center [713, 191] width 43 height 17
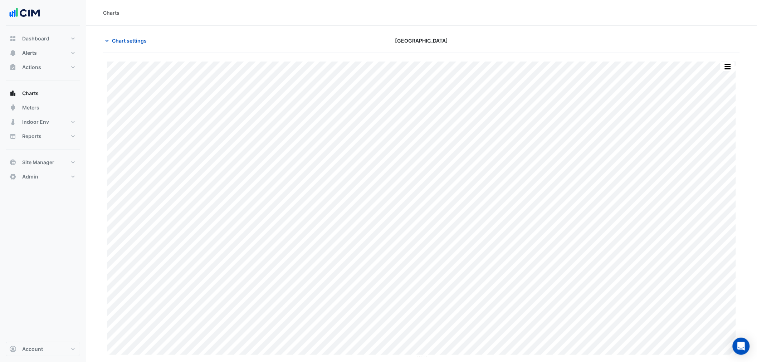
click at [724, 27] on section "Chart settings Adelaide Central Plaza Split by Equip Split by Unit Split All Pr…" at bounding box center [421, 214] width 671 height 377
click at [732, 65] on button "button" at bounding box center [728, 66] width 14 height 9
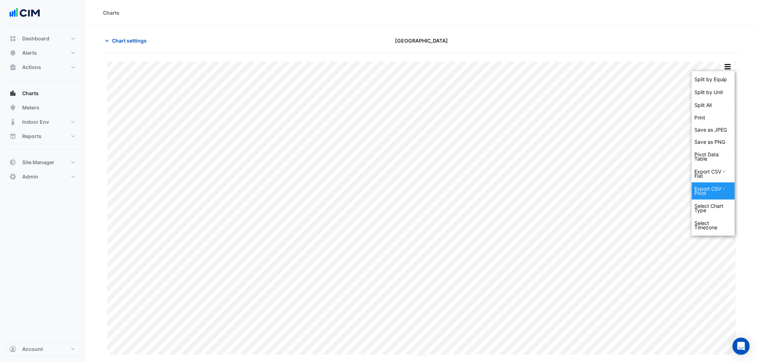
click at [714, 186] on div "Export CSV - Pivot" at bounding box center [713, 191] width 43 height 17
click at [714, 185] on div "Export CSV - Pivot" at bounding box center [713, 191] width 43 height 17
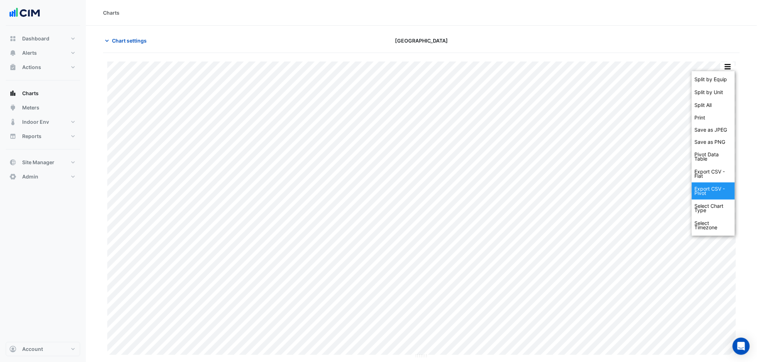
click at [714, 185] on div "Export CSV - Pivot" at bounding box center [713, 191] width 43 height 17
click at [710, 174] on div "Export CSV - Flat" at bounding box center [713, 173] width 43 height 17
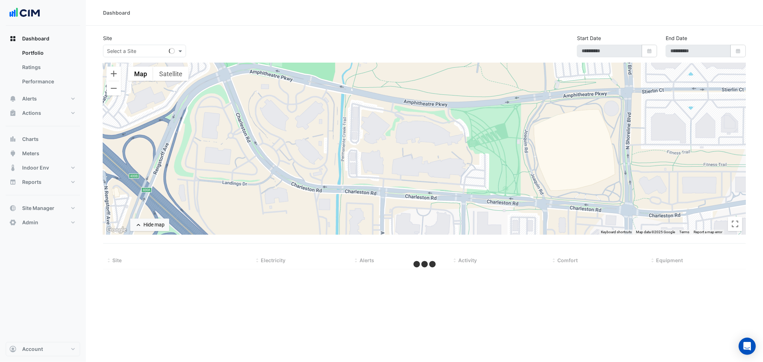
type input "**********"
select select "***"
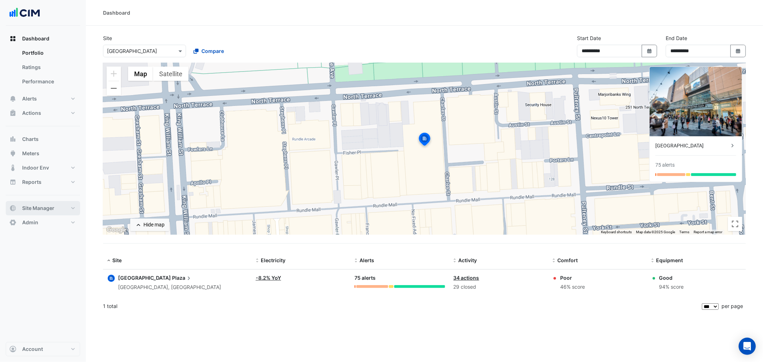
click at [62, 212] on button "Site Manager" at bounding box center [43, 208] width 74 height 14
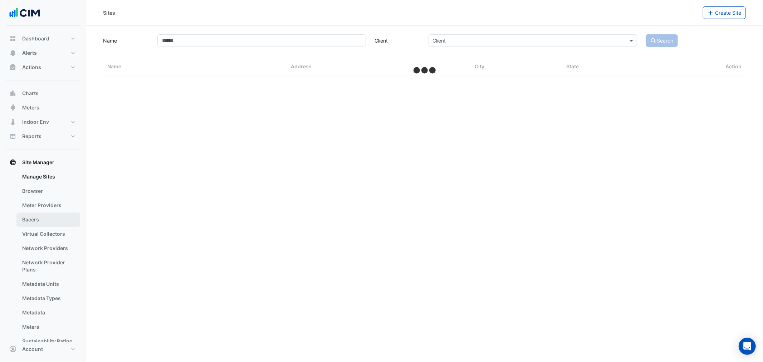
click at [38, 216] on link "Bacers" at bounding box center [48, 220] width 64 height 14
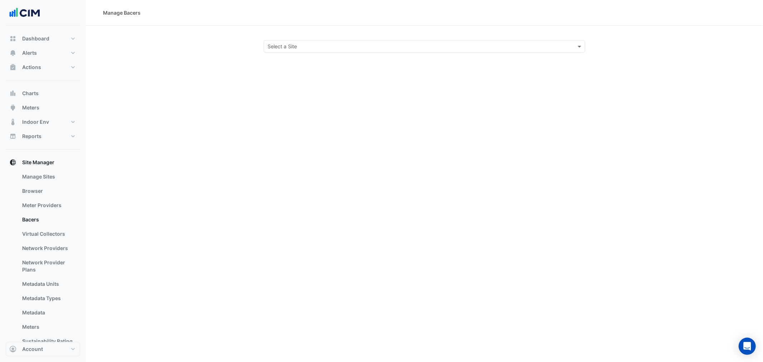
click at [329, 54] on div "Manage Bacers Select a Site" at bounding box center [425, 181] width 678 height 362
click at [329, 50] on div "Select a Site" at bounding box center [425, 46] width 322 height 13
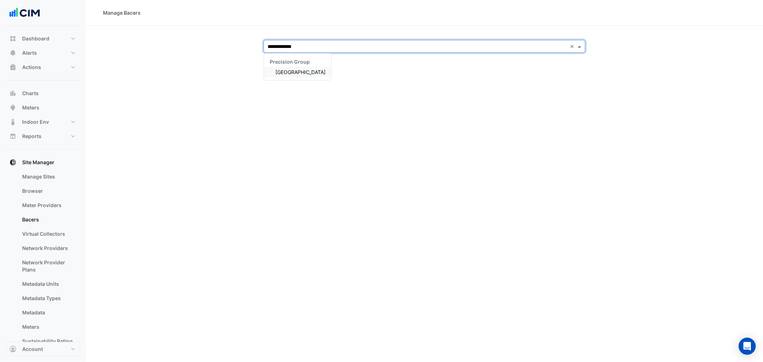
type input "**********"
click at [326, 69] on span "[GEOGRAPHIC_DATA]" at bounding box center [301, 72] width 50 height 6
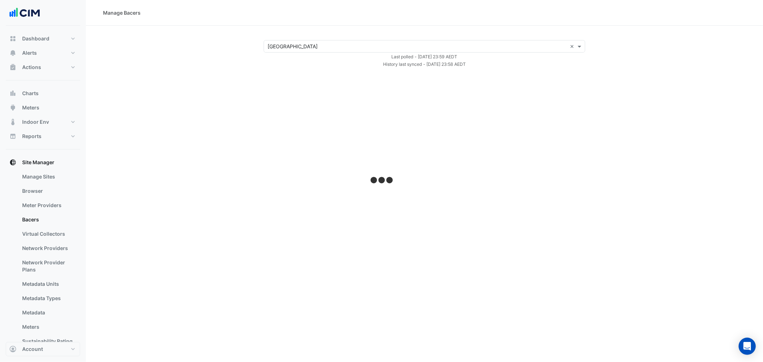
select select "***"
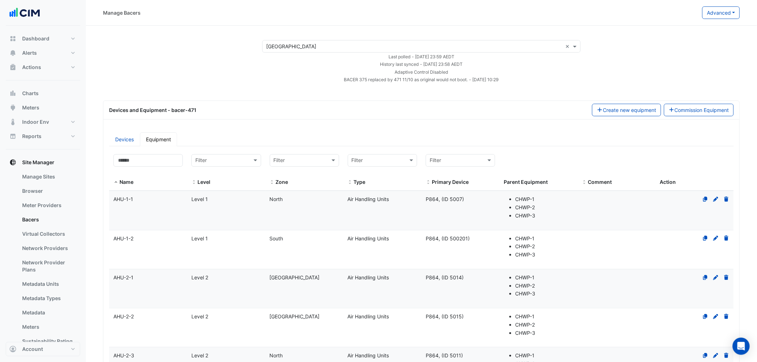
click at [226, 115] on div "Devices and Equipment - bacer-471 Create new equipment Commission Equipment" at bounding box center [421, 110] width 633 height 13
click at [135, 157] on input at bounding box center [147, 160] width 69 height 13
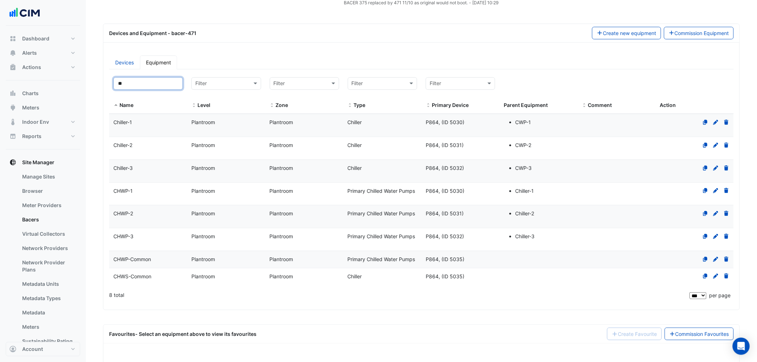
scroll to position [79, 0]
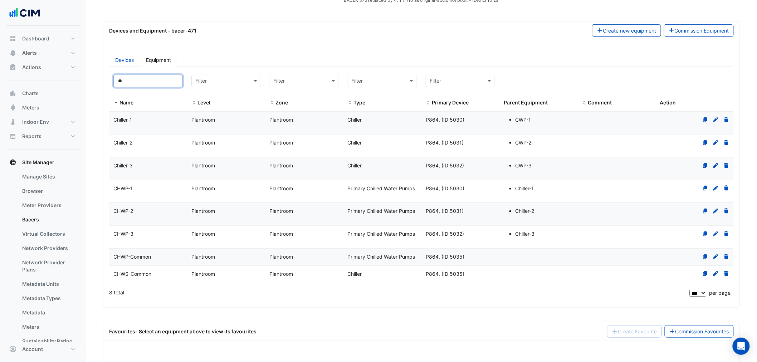
type input "**"
click at [162, 278] on datatable-body-cell "Name [GEOGRAPHIC_DATA]" at bounding box center [148, 274] width 78 height 17
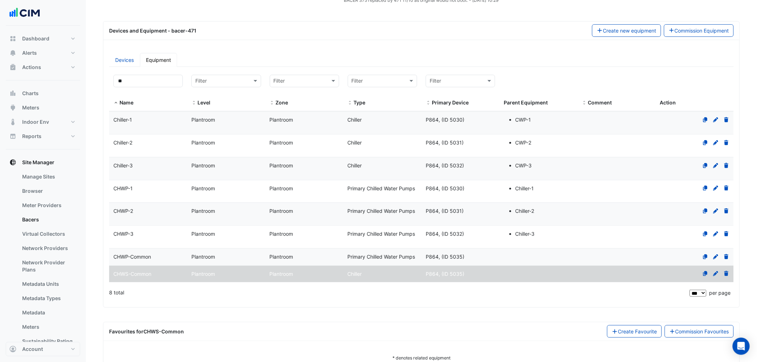
select select "***"
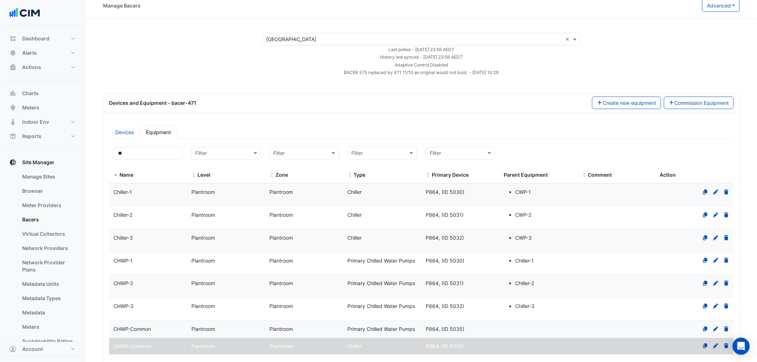
scroll to position [0, 0]
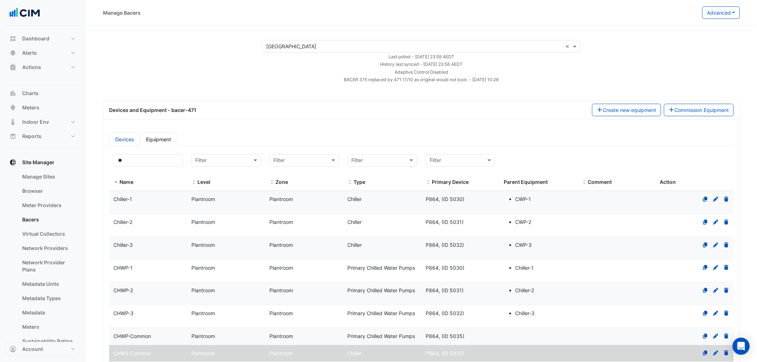
click at [123, 139] on link "Devices" at bounding box center [124, 139] width 31 height 14
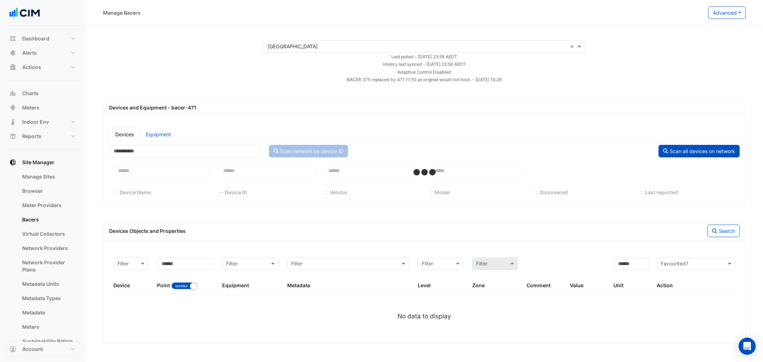
select select "***"
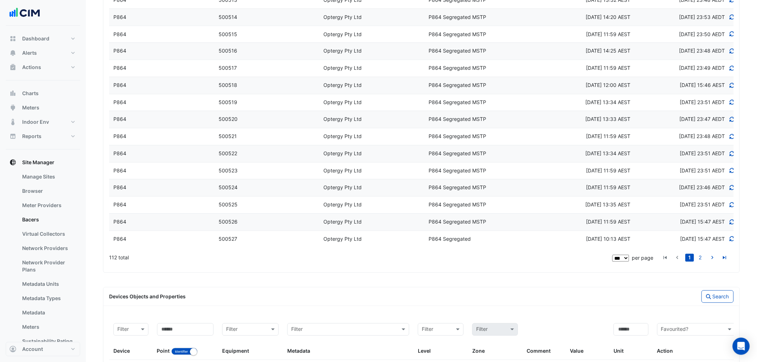
scroll to position [1728, 0]
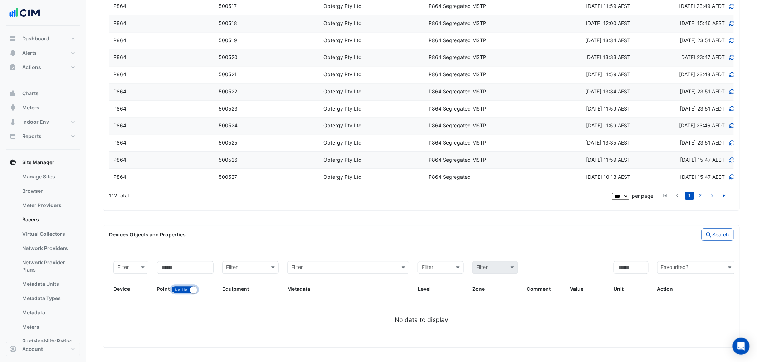
click at [187, 292] on button "Identifier Name" at bounding box center [184, 289] width 26 height 7
click at [183, 264] on input at bounding box center [185, 267] width 57 height 13
type input "****"
click at [703, 232] on button "Search" at bounding box center [718, 234] width 32 height 13
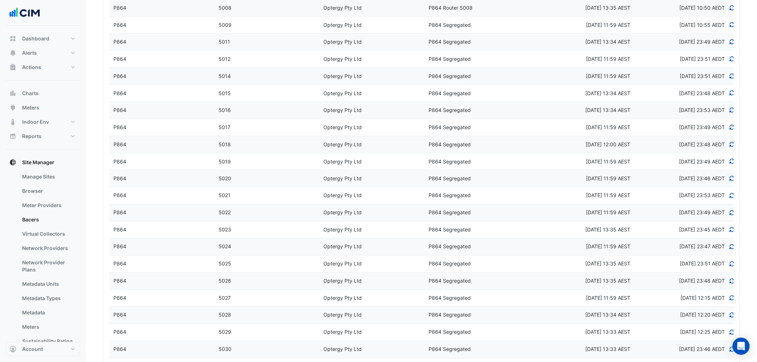
scroll to position [0, 0]
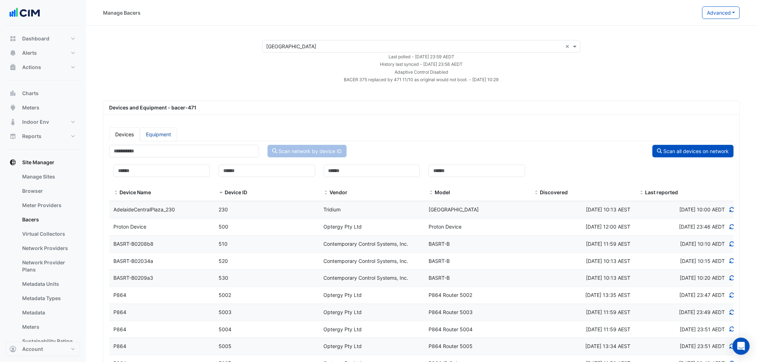
click at [158, 136] on link "Equipment" at bounding box center [158, 134] width 37 height 14
select select "***"
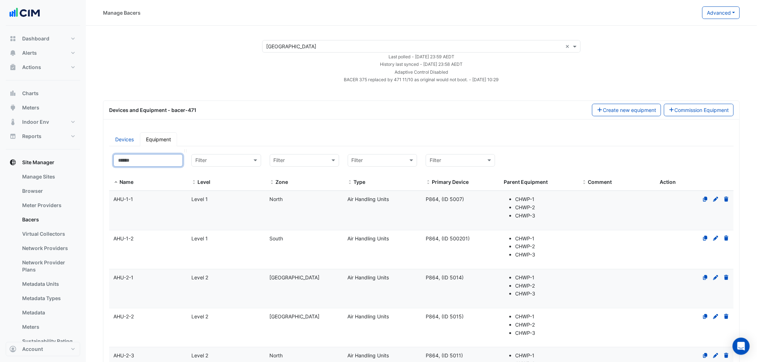
click at [153, 161] on input at bounding box center [147, 160] width 69 height 13
type input "***"
click at [301, 115] on div "Devices and Equipment - bacer-471 Create new equipment Commission Equipment" at bounding box center [421, 110] width 633 height 13
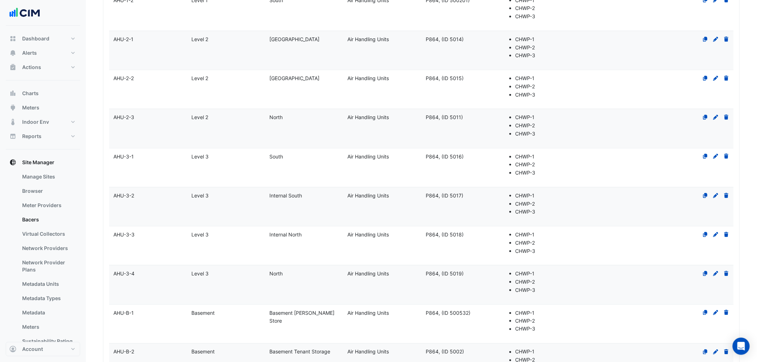
select select "***"
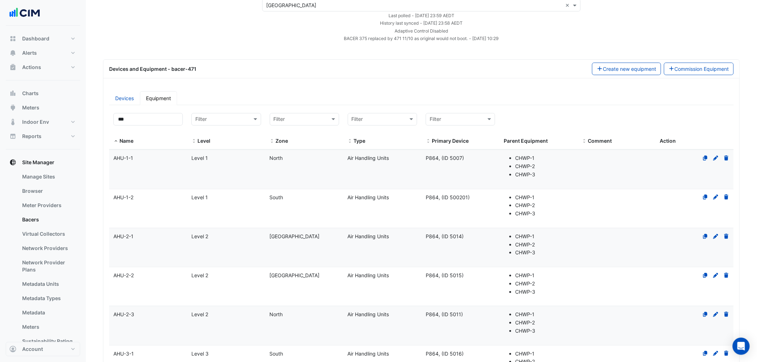
scroll to position [40, 0]
drag, startPoint x: 117, startPoint y: 123, endPoint x: 94, endPoint y: 126, distance: 22.8
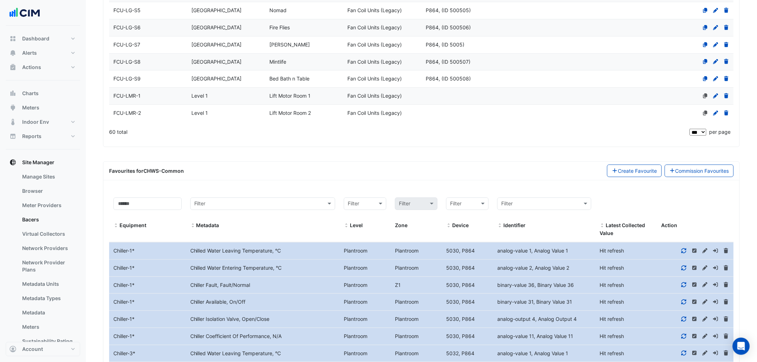
scroll to position [1113, 0]
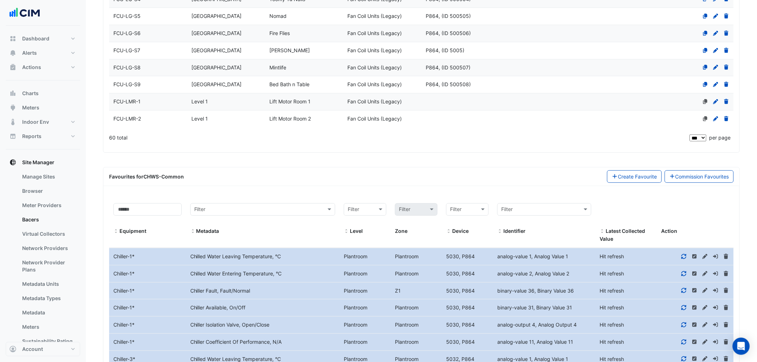
type input "***"
